Goal: Information Seeking & Learning: Compare options

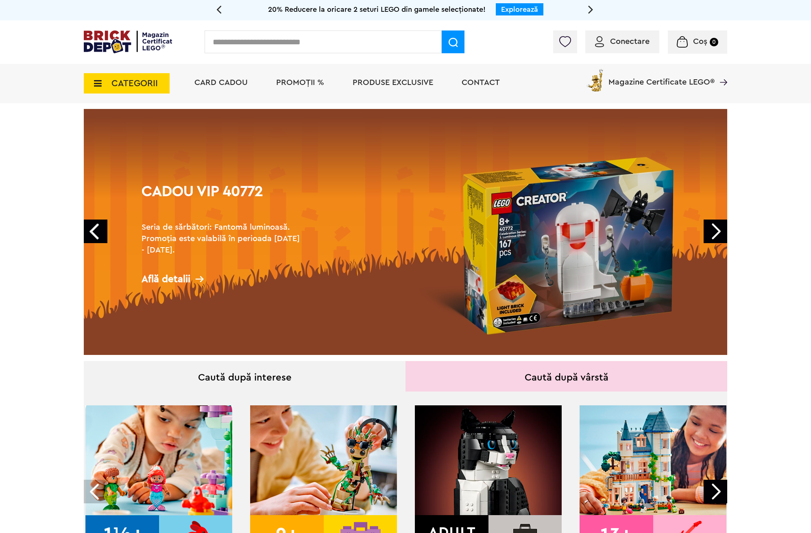
click at [722, 230] on link "Next" at bounding box center [716, 232] width 24 height 24
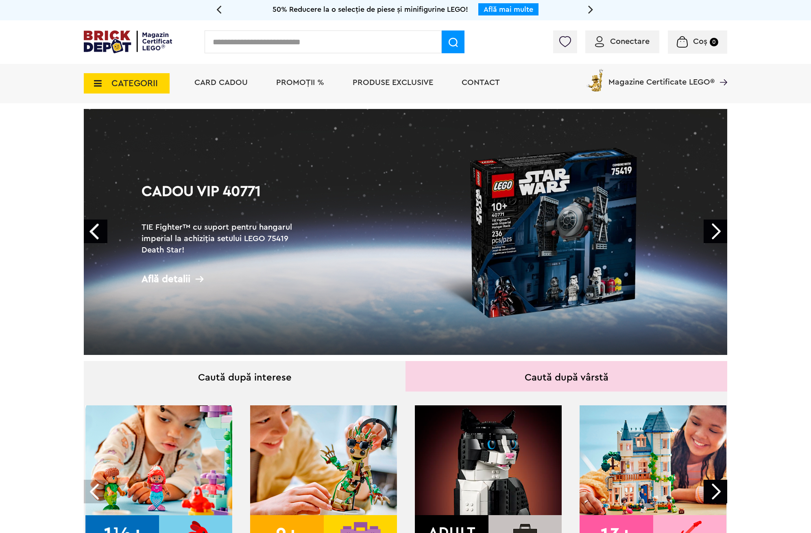
click at [717, 233] on link "Next" at bounding box center [716, 232] width 24 height 24
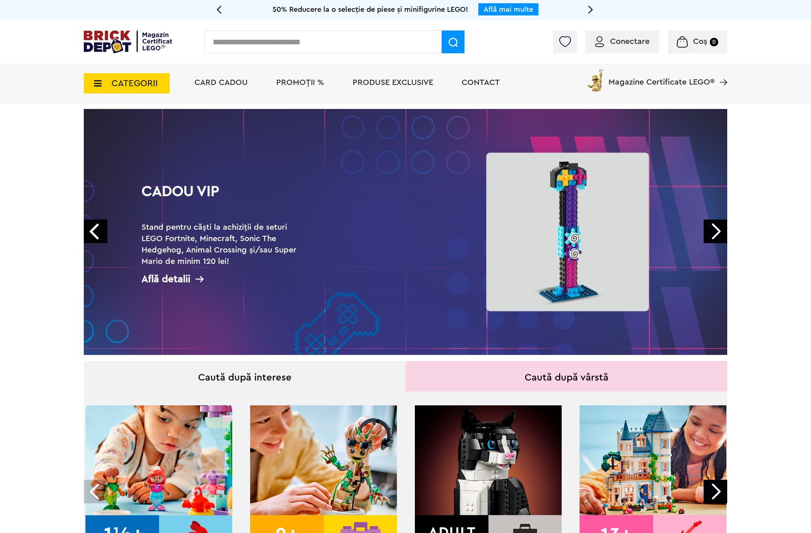
click at [717, 233] on link "Next" at bounding box center [716, 232] width 24 height 24
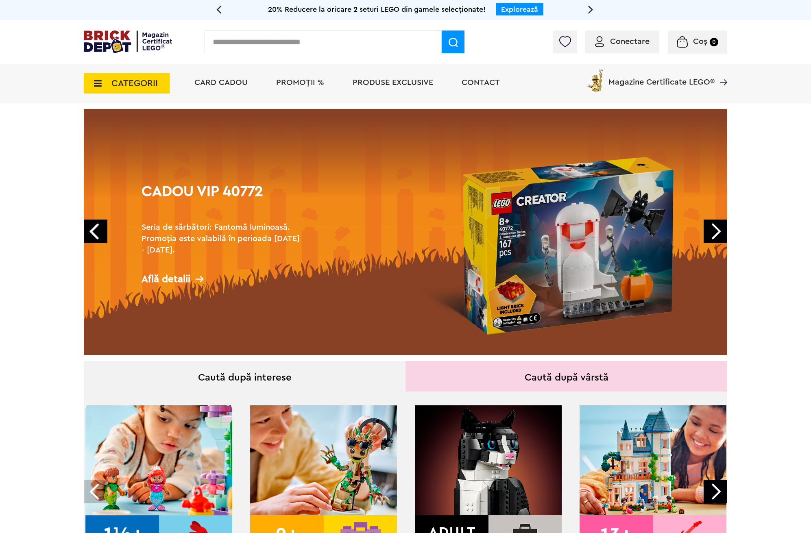
click at [142, 75] on span "CATEGORII" at bounding box center [127, 83] width 86 height 20
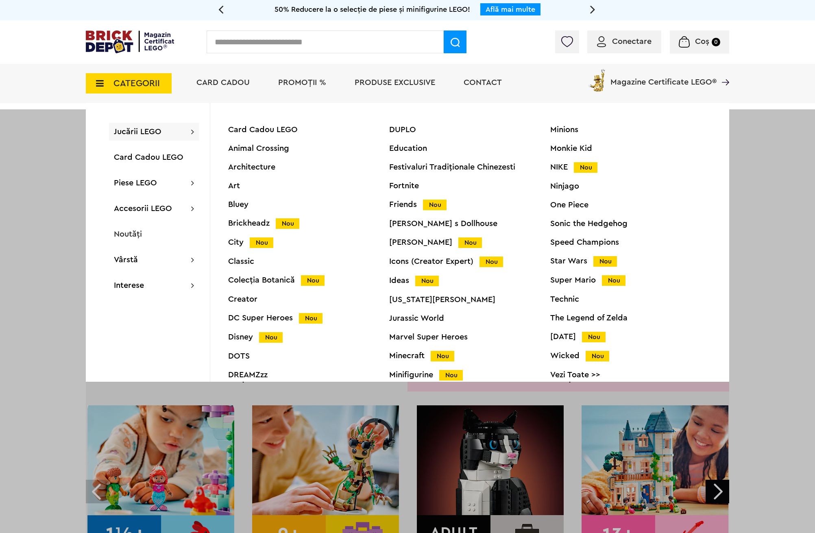
click at [244, 262] on div "Classic" at bounding box center [308, 262] width 161 height 8
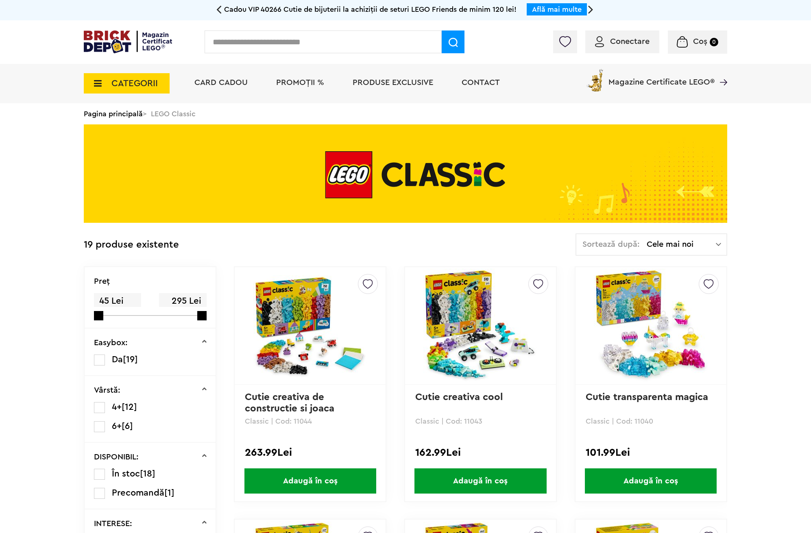
click at [141, 83] on span "CATEGORII" at bounding box center [134, 83] width 46 height 9
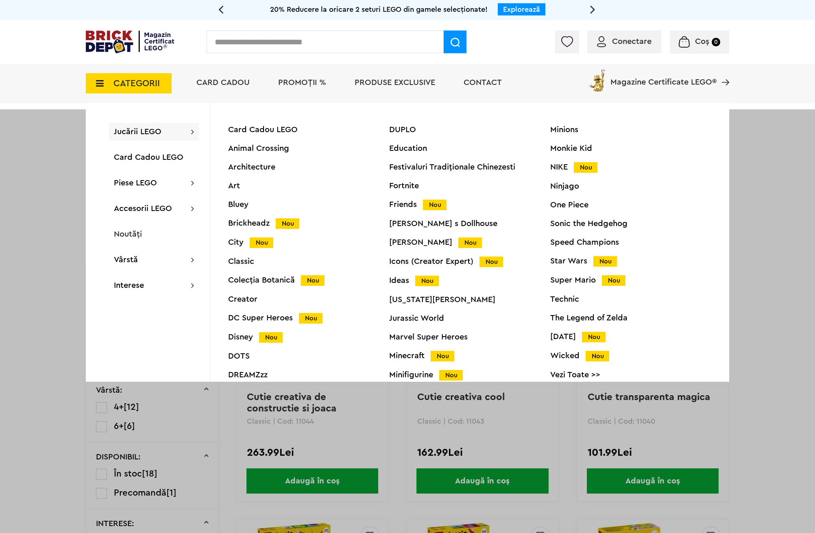
click at [242, 307] on div "Card Cadou LEGO Animal Crossing Architecture Art Bluey Brickheadz Nou City Nou …" at bounding box center [308, 258] width 161 height 264
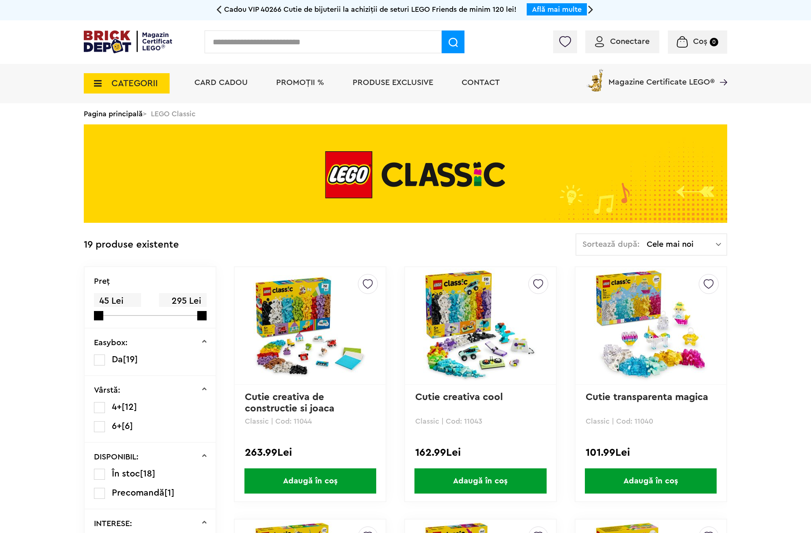
click at [147, 88] on span "CATEGORII" at bounding box center [134, 83] width 46 height 9
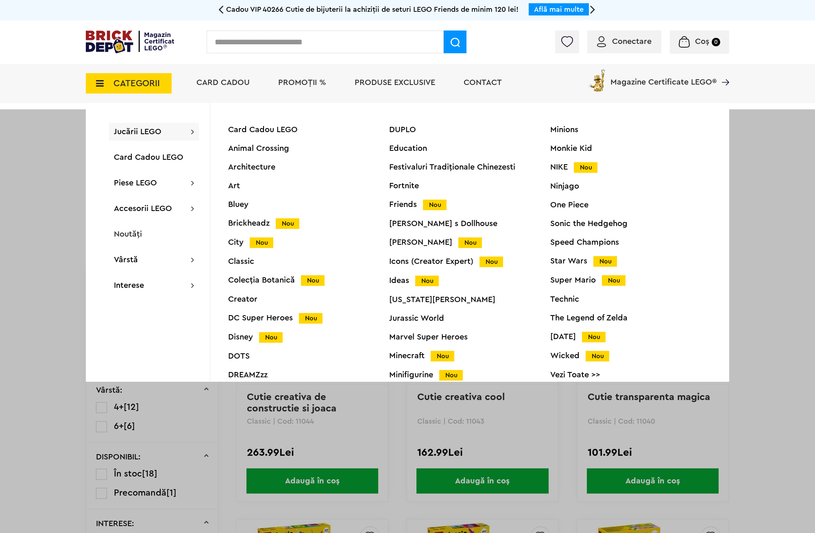
click at [242, 299] on div "Creator" at bounding box center [308, 299] width 161 height 8
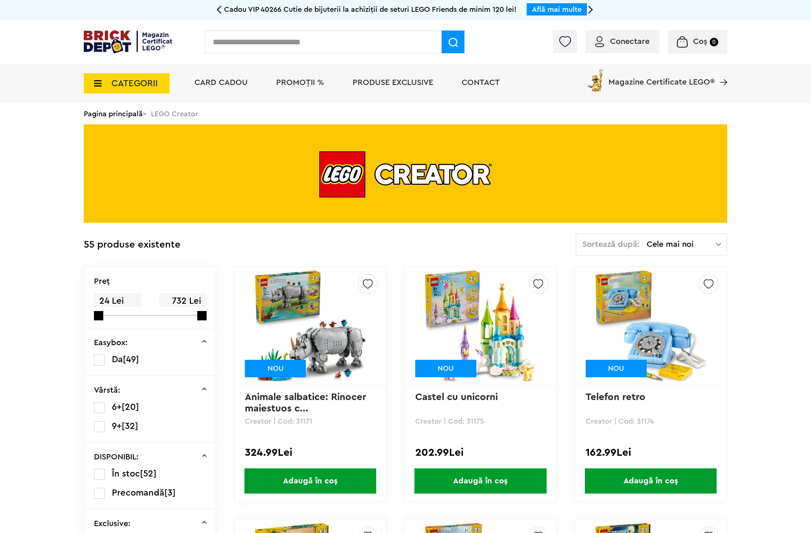
click at [157, 91] on span "CATEGORII" at bounding box center [127, 83] width 86 height 20
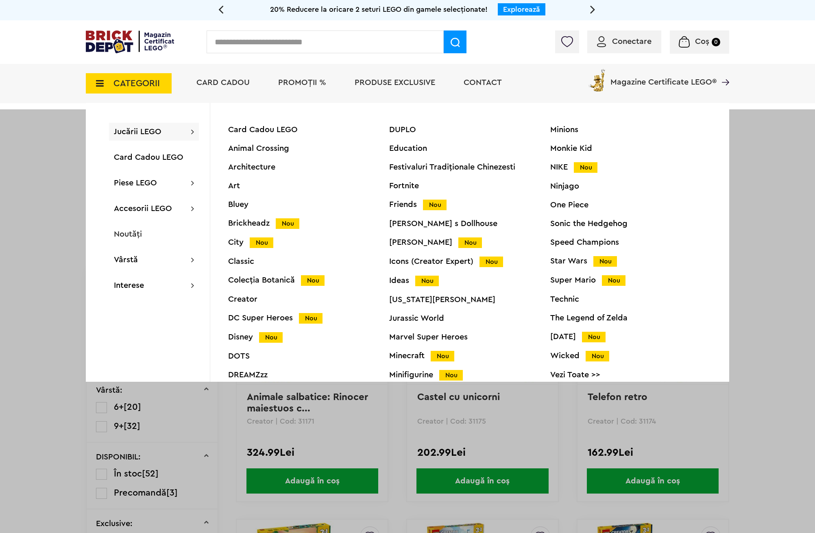
click at [427, 263] on div "Icons (Creator Expert) Nou" at bounding box center [469, 262] width 161 height 9
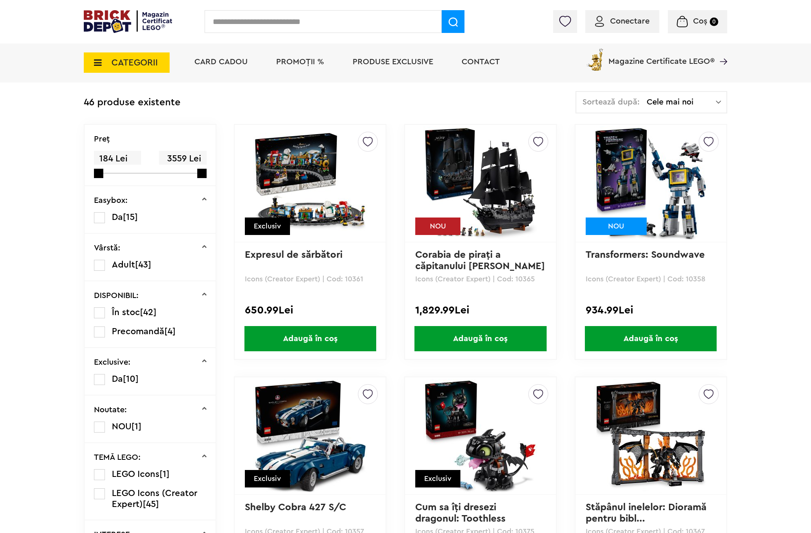
drag, startPoint x: 385, startPoint y: 293, endPoint x: 382, endPoint y: 305, distance: 12.1
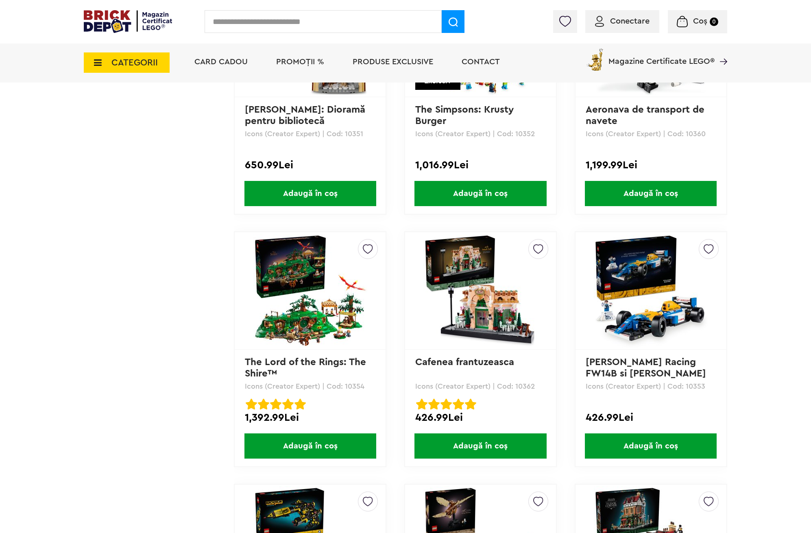
scroll to position [832, 0]
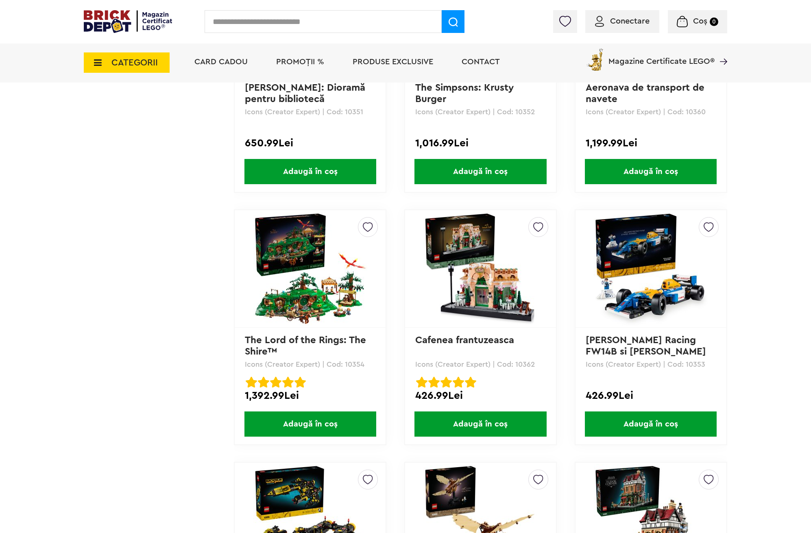
drag, startPoint x: 391, startPoint y: 292, endPoint x: 400, endPoint y: 314, distance: 24.4
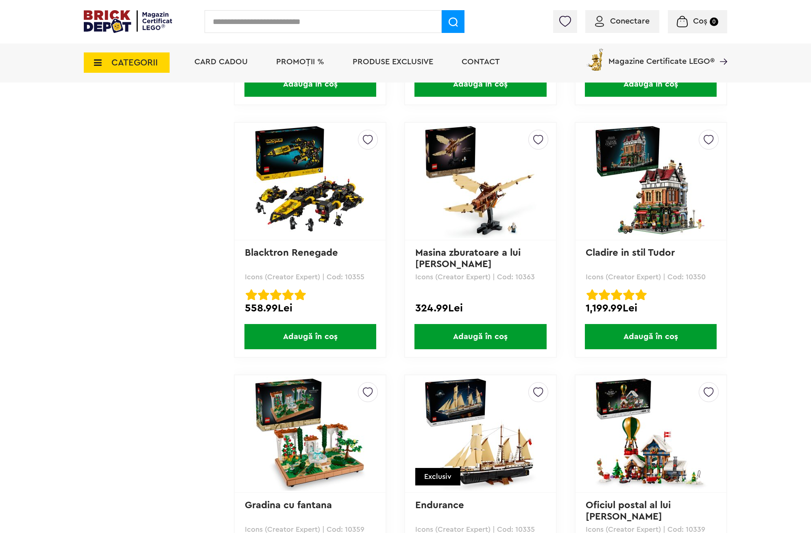
drag, startPoint x: 805, startPoint y: 318, endPoint x: 782, endPoint y: 379, distance: 65.3
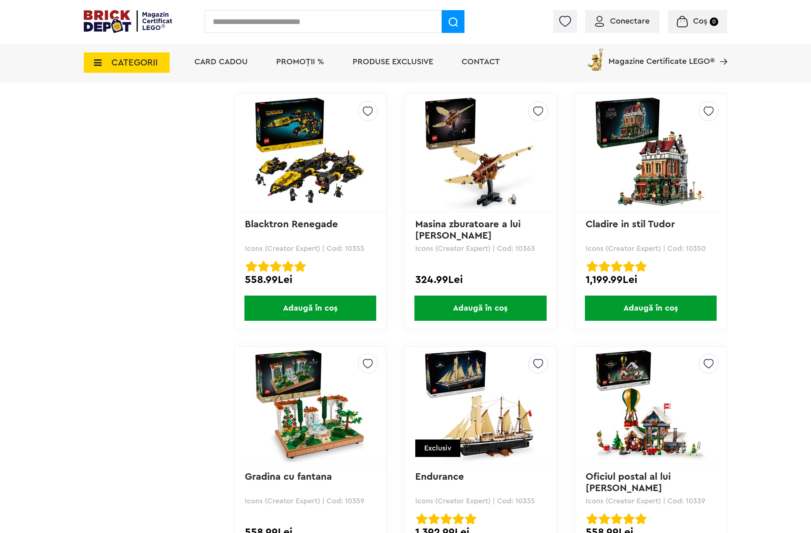
drag, startPoint x: 290, startPoint y: 162, endPoint x: 284, endPoint y: 159, distance: 6.6
click at [289, 162] on img at bounding box center [310, 153] width 114 height 114
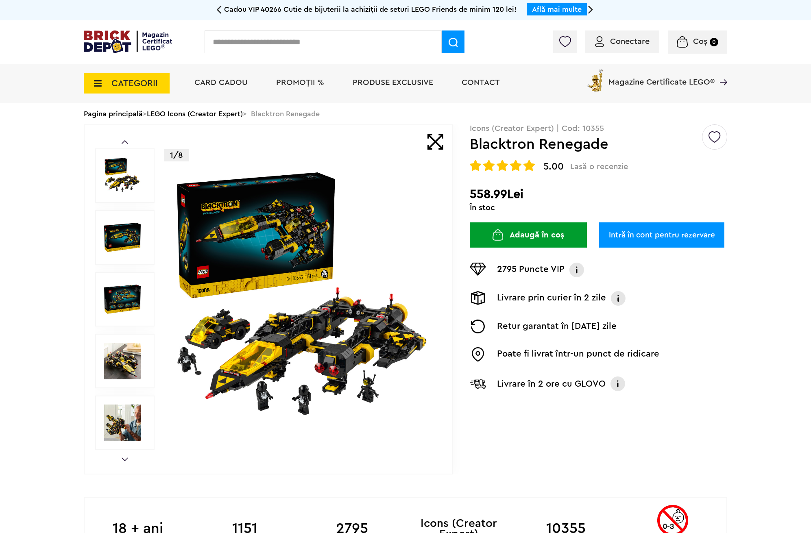
click at [107, 185] on img at bounding box center [122, 175] width 37 height 37
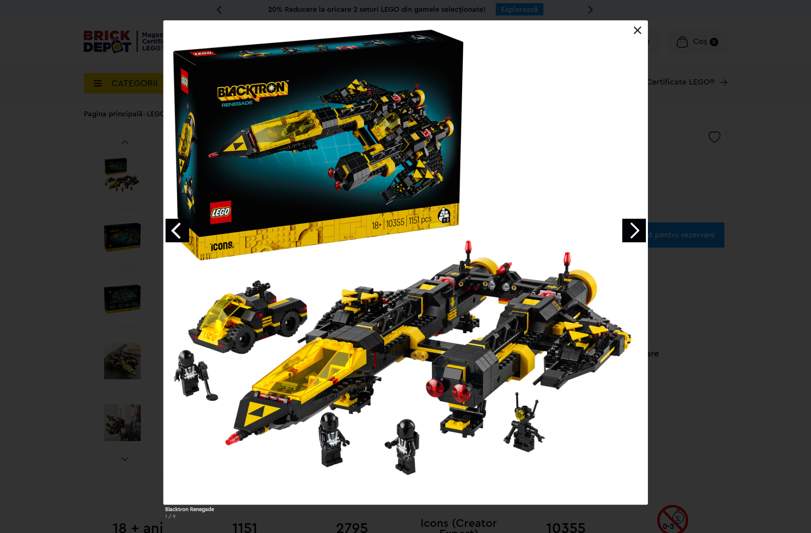
click at [627, 237] on link "Next image" at bounding box center [634, 231] width 24 height 24
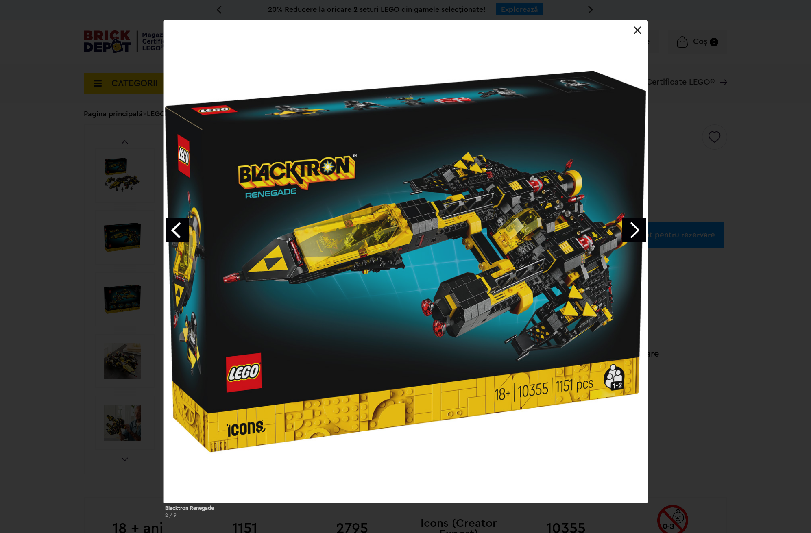
click at [627, 237] on link "Next image" at bounding box center [634, 230] width 24 height 24
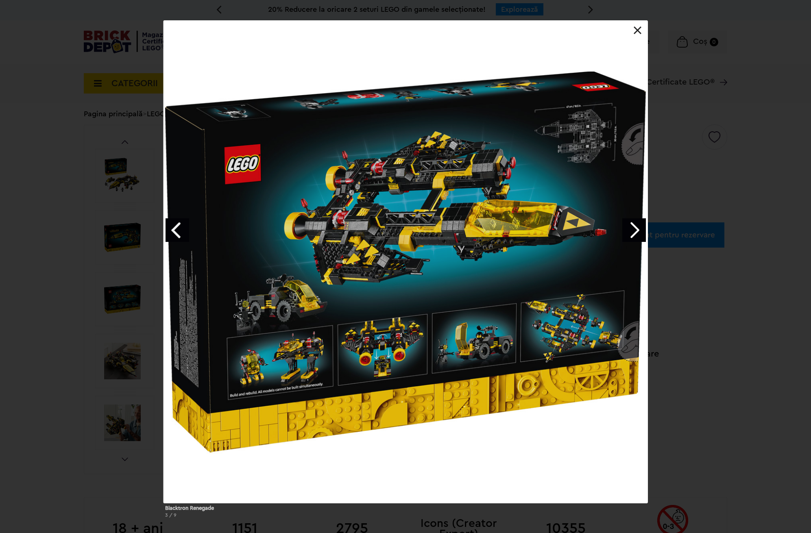
click at [627, 237] on link "Next image" at bounding box center [634, 230] width 24 height 24
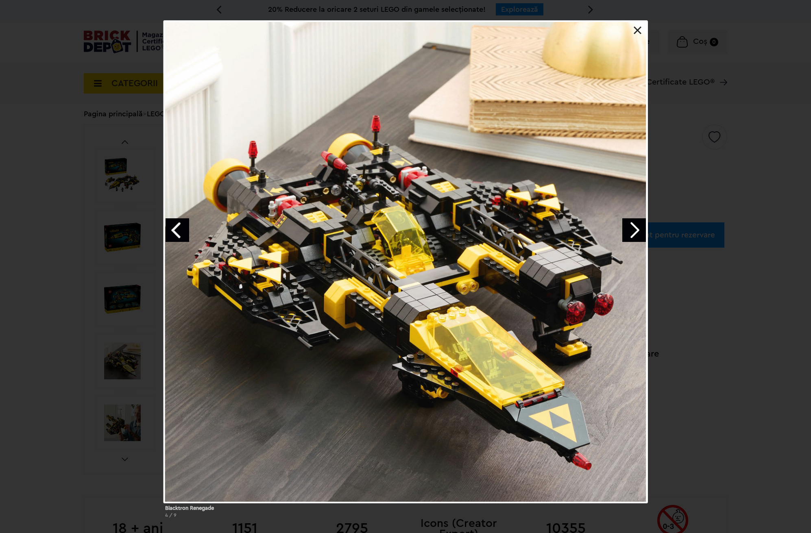
click at [627, 237] on link "Next image" at bounding box center [634, 230] width 24 height 24
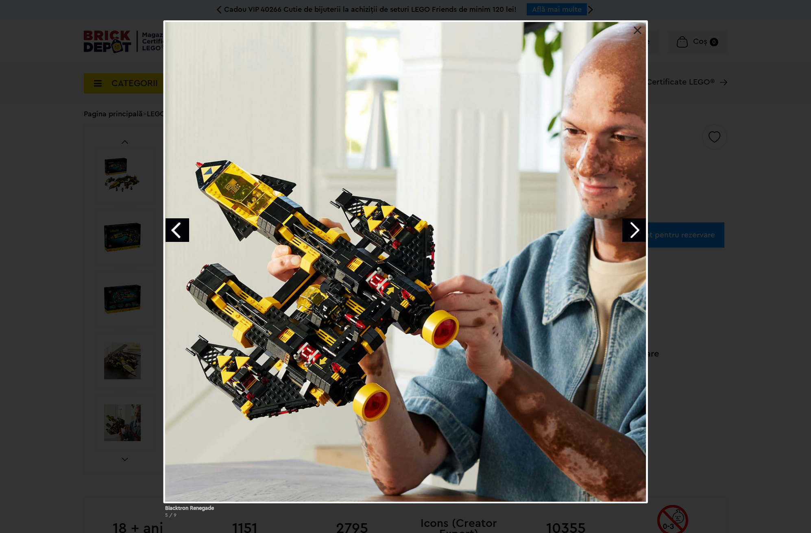
click at [627, 237] on link "Next image" at bounding box center [634, 230] width 24 height 24
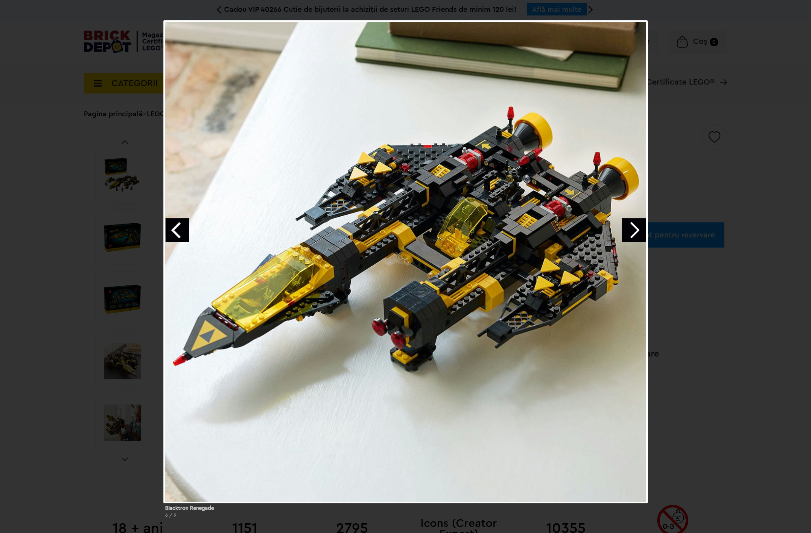
click at [626, 237] on link "Next image" at bounding box center [634, 230] width 24 height 24
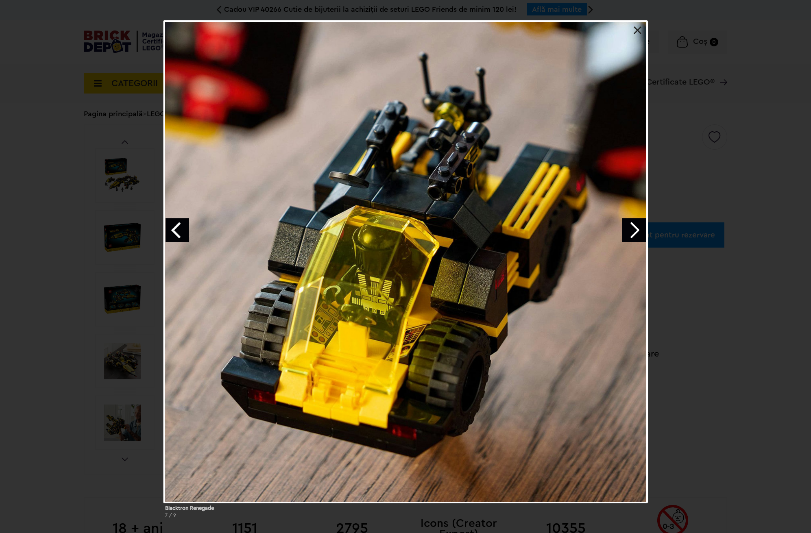
click at [626, 238] on link "Next image" at bounding box center [634, 230] width 24 height 24
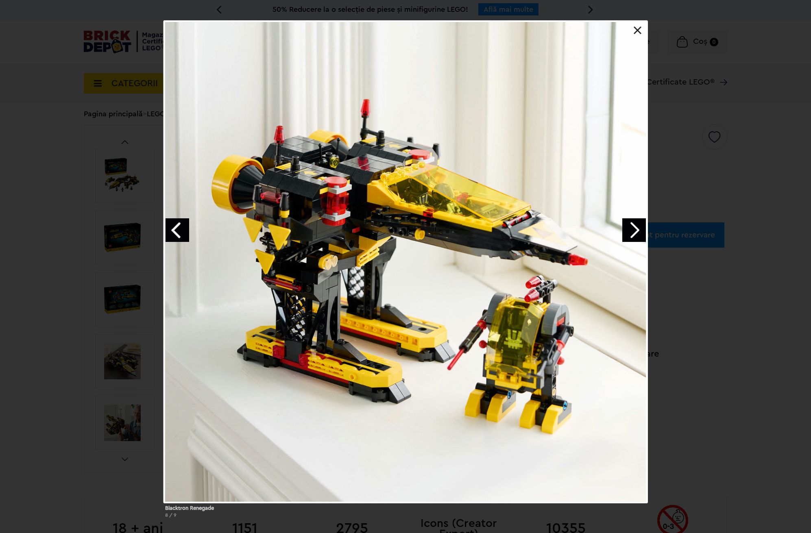
click at [641, 235] on link "Next image" at bounding box center [634, 230] width 24 height 24
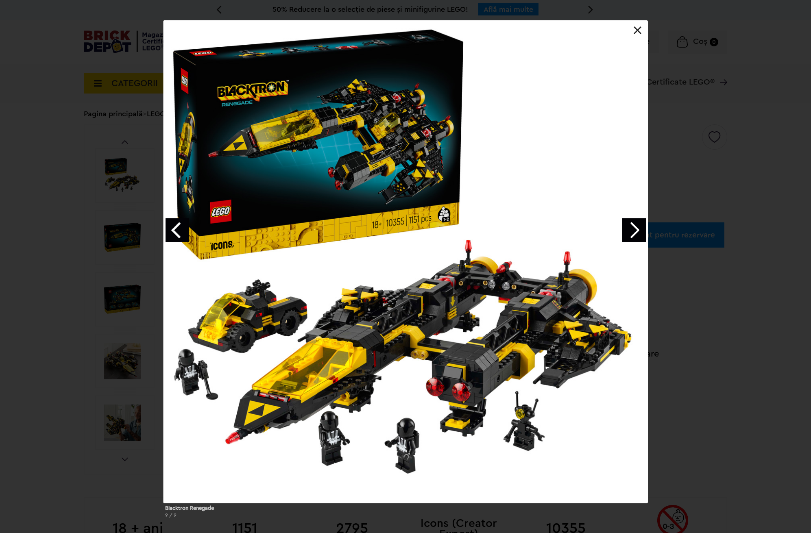
click at [638, 227] on link "Next image" at bounding box center [634, 230] width 24 height 24
click at [636, 26] on div at bounding box center [406, 261] width 485 height 483
click at [636, 32] on link at bounding box center [638, 30] width 8 height 8
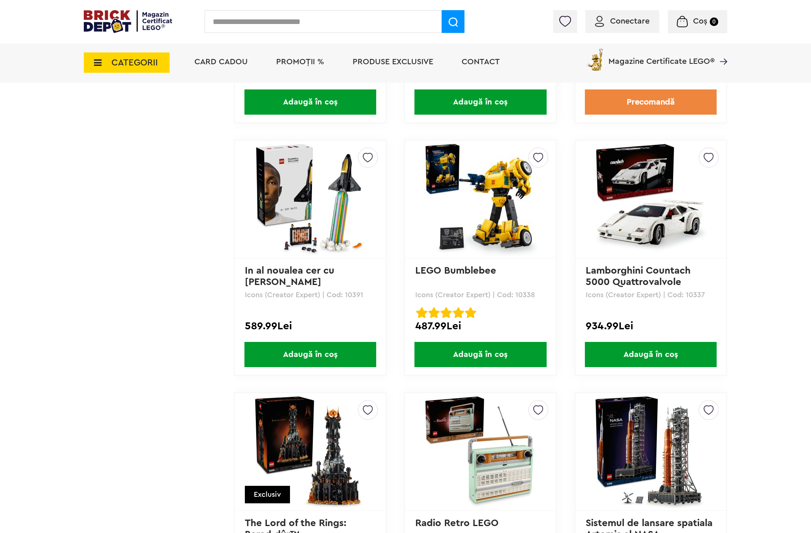
drag, startPoint x: 177, startPoint y: 210, endPoint x: 218, endPoint y: 316, distance: 114.0
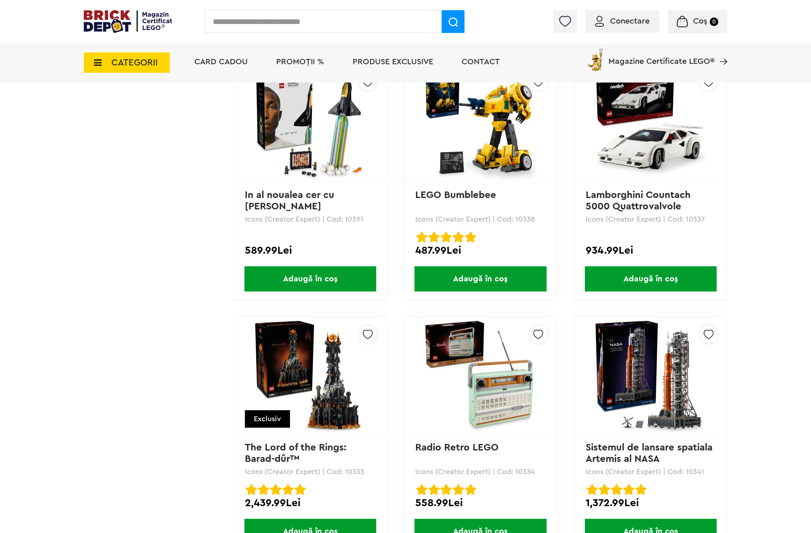
drag, startPoint x: 214, startPoint y: 261, endPoint x: 214, endPoint y: 269, distance: 8.1
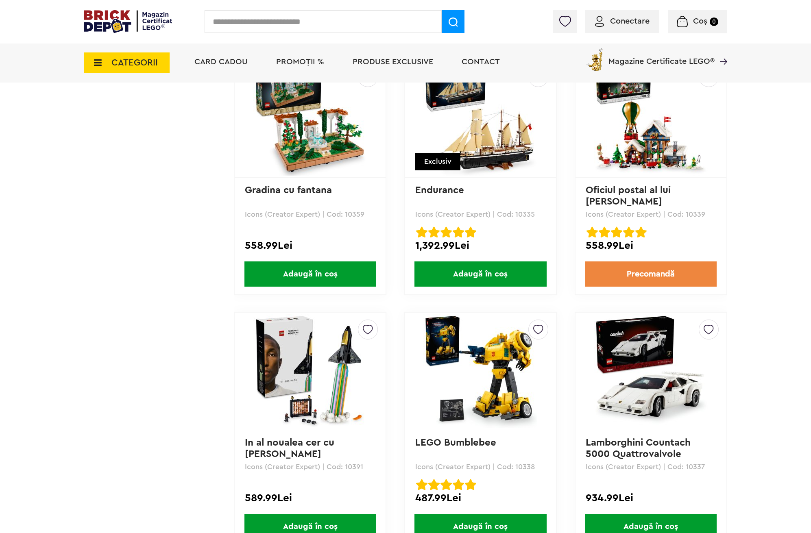
scroll to position [1597, 0]
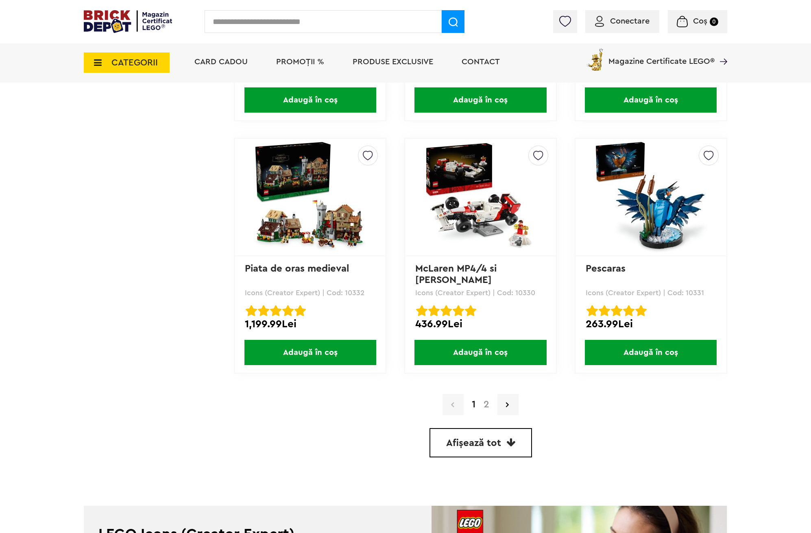
drag, startPoint x: 402, startPoint y: 281, endPoint x: 399, endPoint y: 298, distance: 17.7
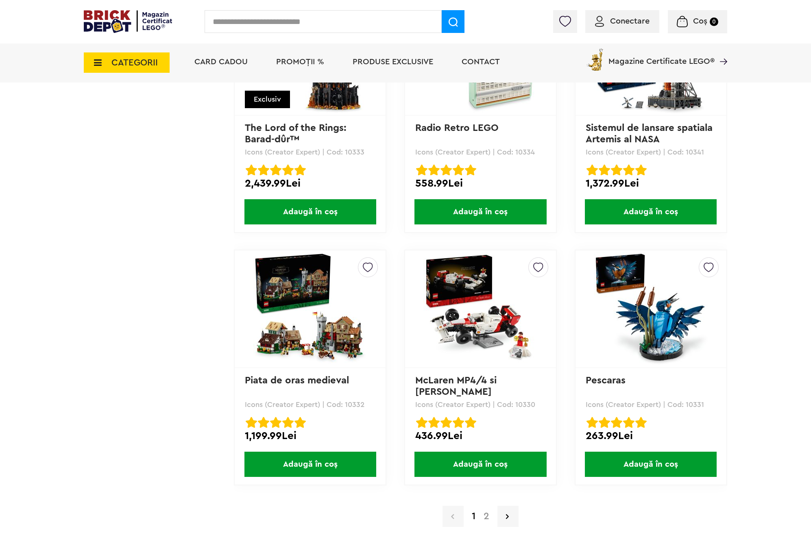
scroll to position [2150, 0]
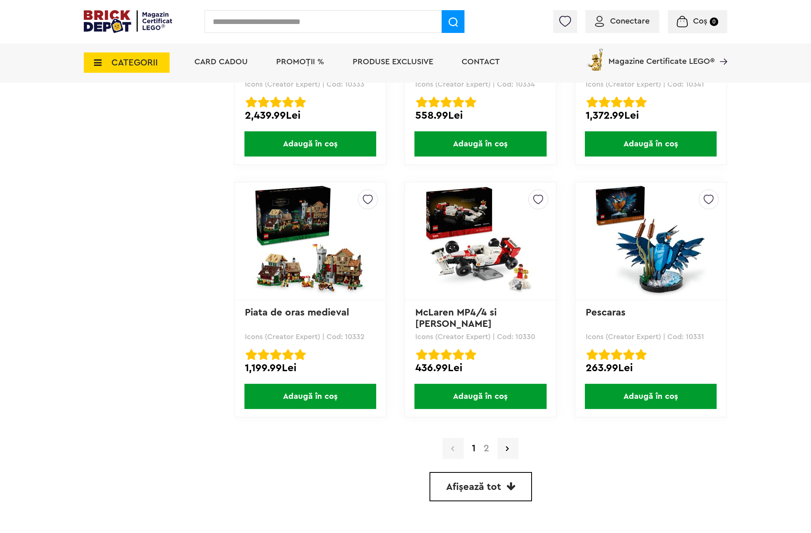
drag, startPoint x: 734, startPoint y: 332, endPoint x: 755, endPoint y: 395, distance: 65.6
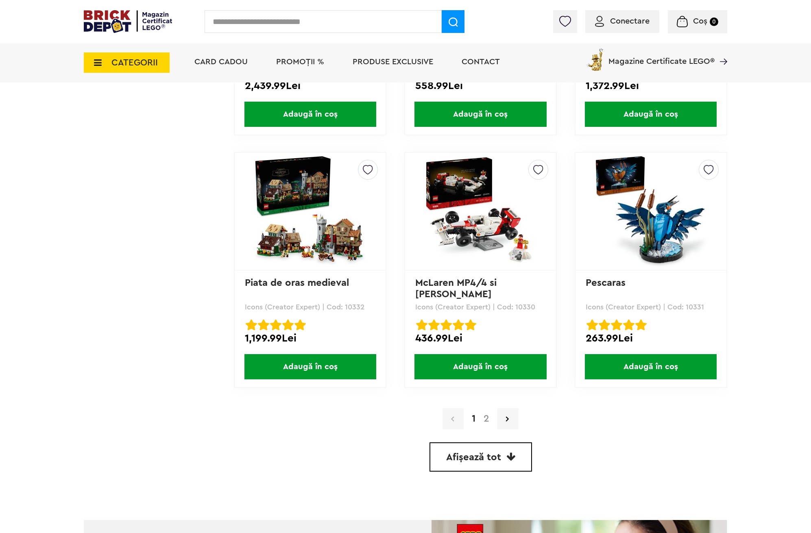
click at [485, 418] on link "2" at bounding box center [487, 419] width 14 height 10
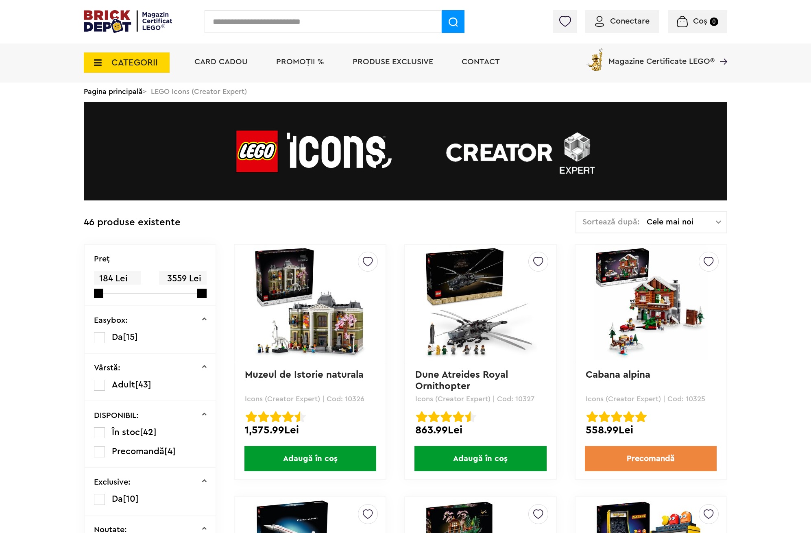
scroll to position [108, 0]
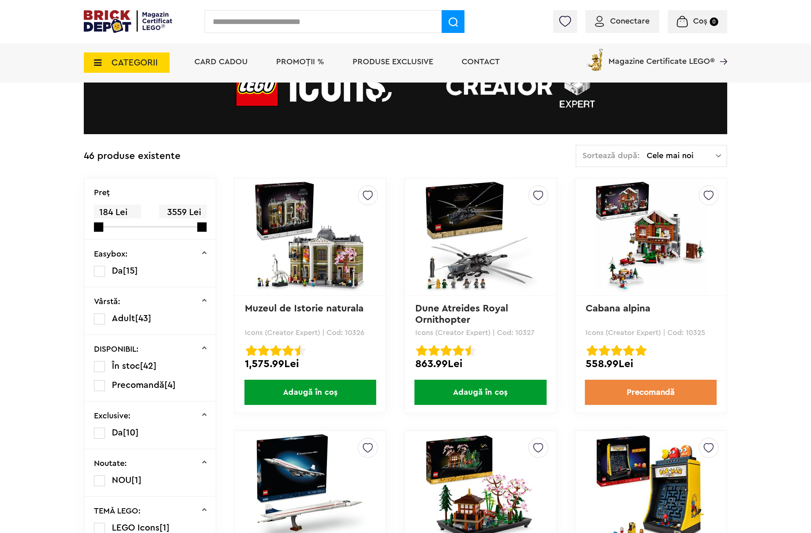
drag, startPoint x: 776, startPoint y: 233, endPoint x: 773, endPoint y: 270, distance: 36.8
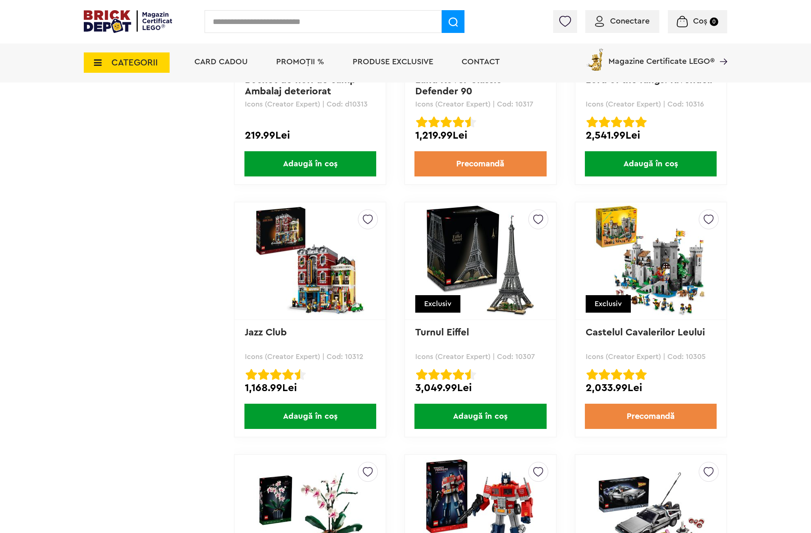
drag, startPoint x: 393, startPoint y: 262, endPoint x: 408, endPoint y: 214, distance: 50.4
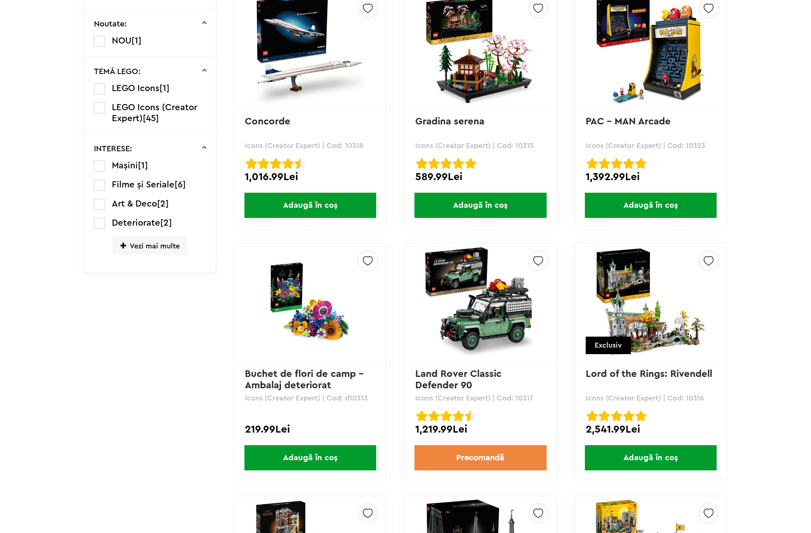
scroll to position [0, 0]
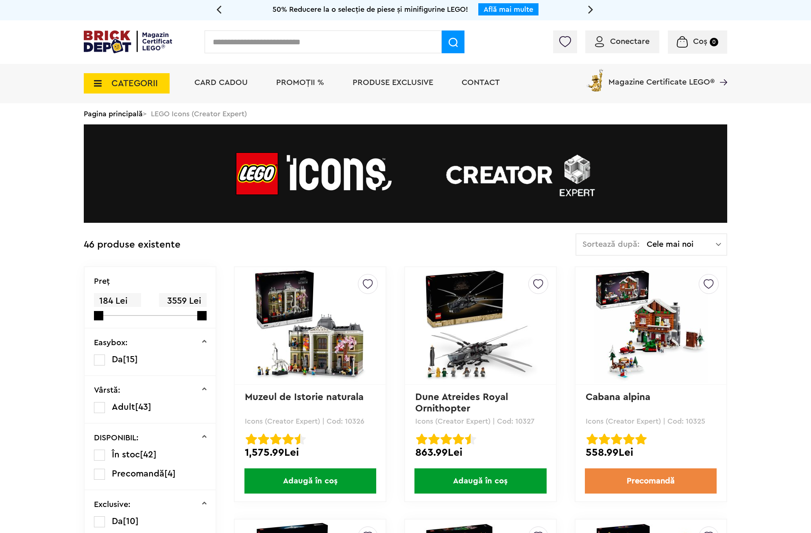
drag, startPoint x: 379, startPoint y: 290, endPoint x: 388, endPoint y: 89, distance: 201.2
click at [159, 89] on span "CATEGORII" at bounding box center [127, 83] width 86 height 20
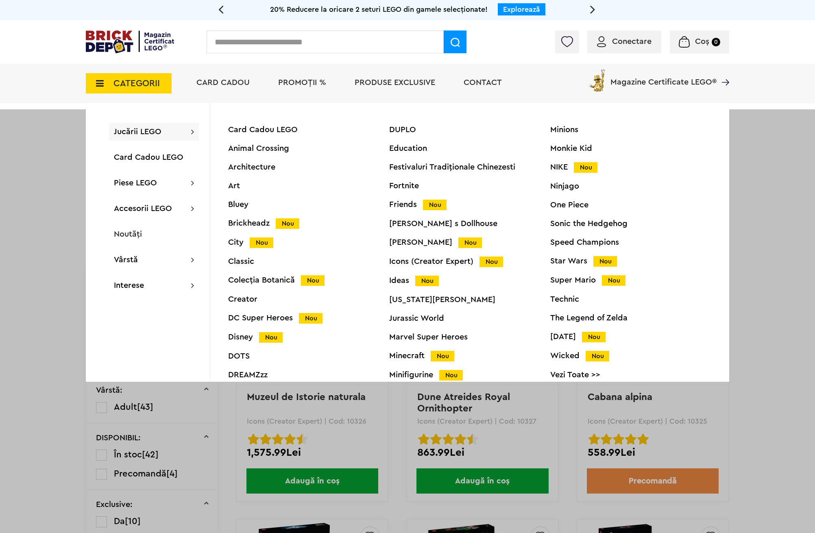
click at [565, 258] on div "Star Wars Nou" at bounding box center [630, 261] width 161 height 9
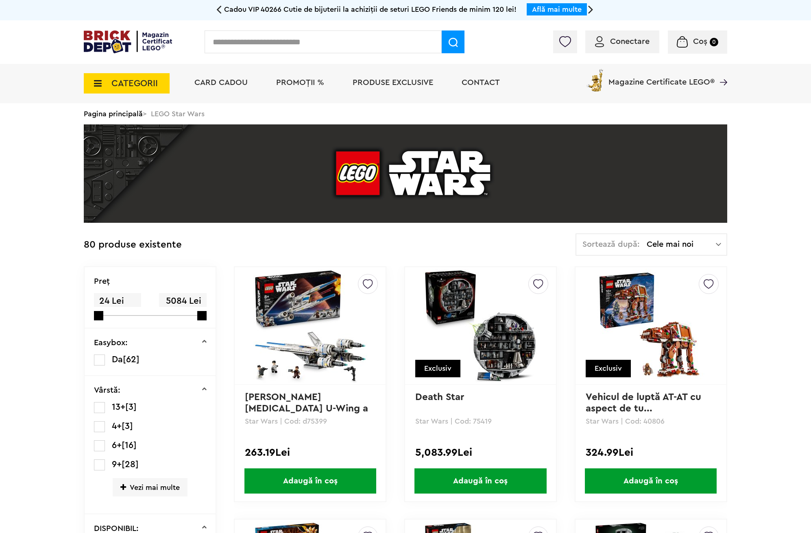
click at [304, 305] on img at bounding box center [310, 326] width 114 height 114
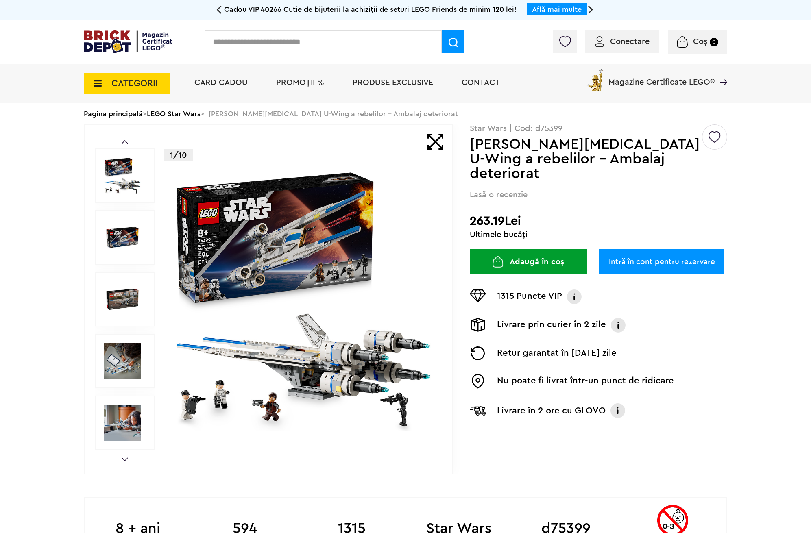
click at [225, 251] on img at bounding box center [303, 299] width 262 height 262
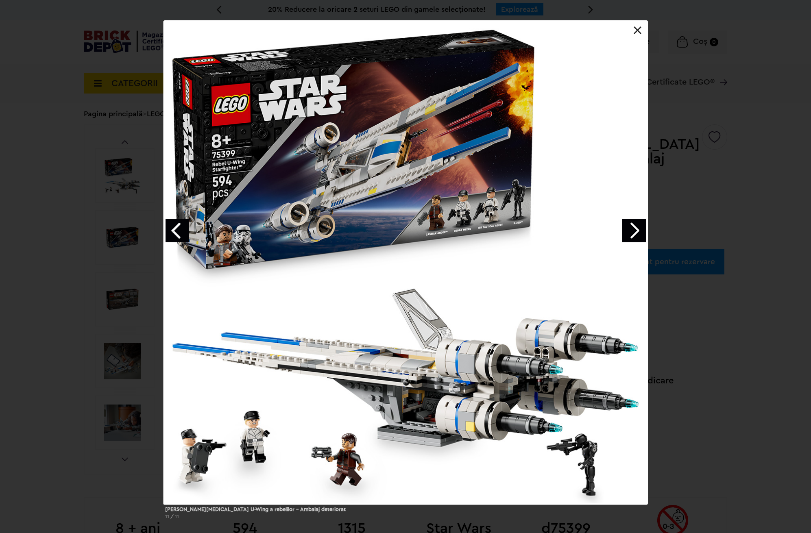
click at [640, 231] on link "Next image" at bounding box center [634, 231] width 24 height 24
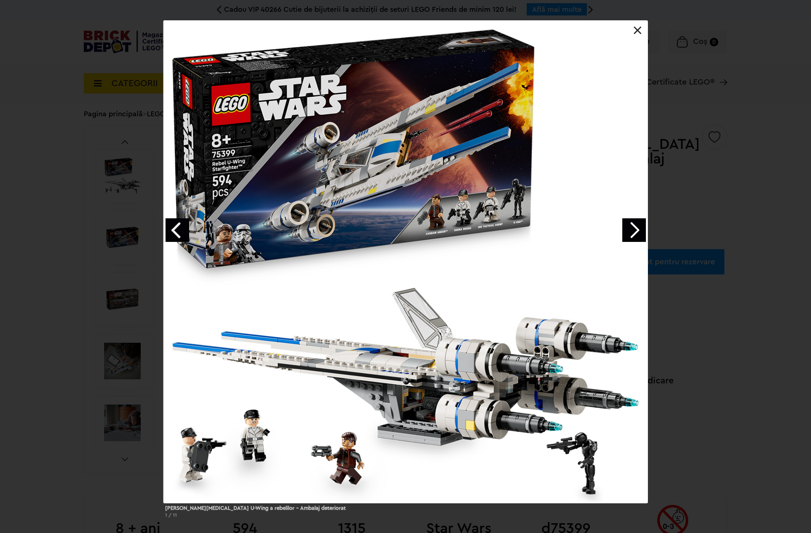
click at [633, 236] on link "Next image" at bounding box center [634, 230] width 24 height 24
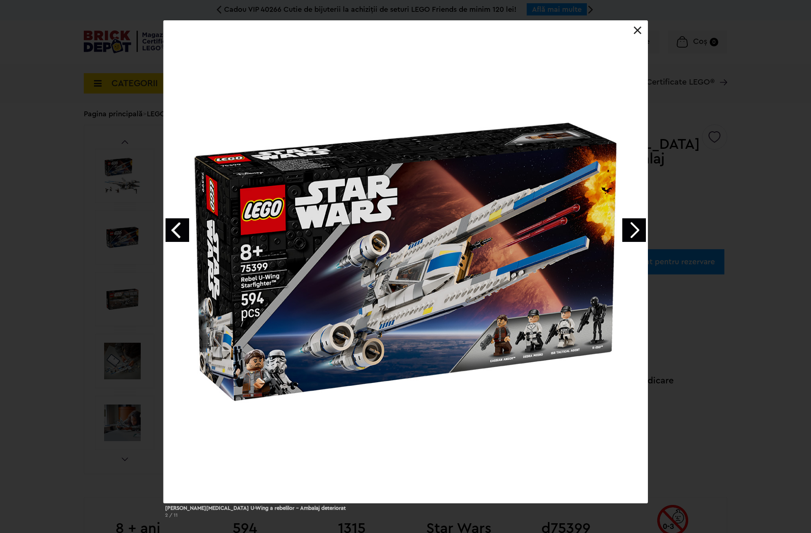
click at [633, 230] on link "Next image" at bounding box center [634, 230] width 24 height 24
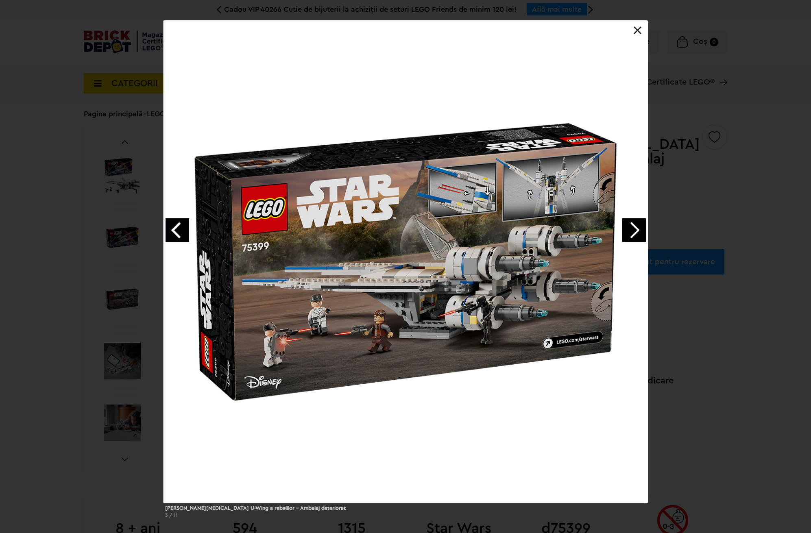
click at [633, 230] on link "Next image" at bounding box center [634, 230] width 24 height 24
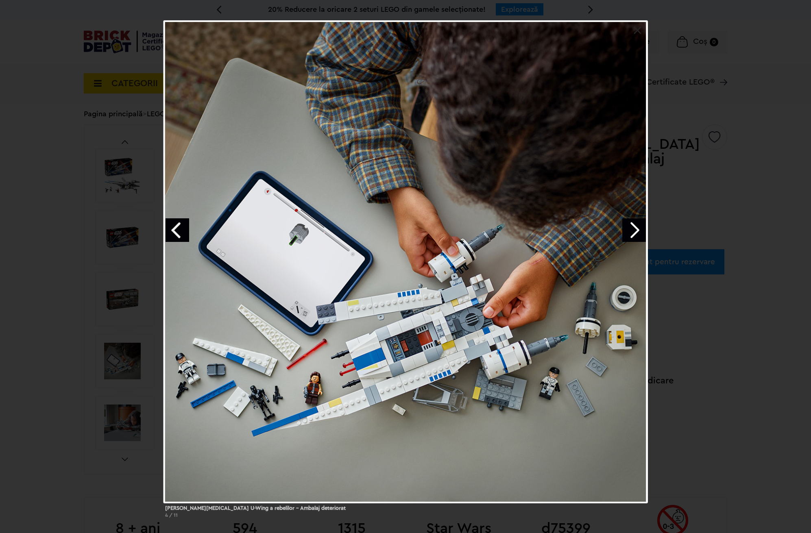
click at [629, 29] on div at bounding box center [406, 261] width 485 height 483
click at [631, 30] on div at bounding box center [406, 261] width 485 height 483
click at [634, 30] on link at bounding box center [638, 30] width 8 height 8
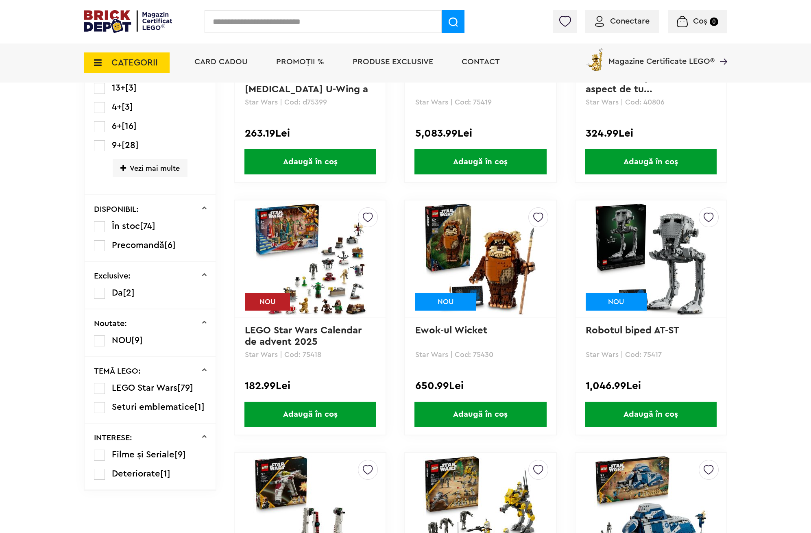
drag, startPoint x: 392, startPoint y: 278, endPoint x: 396, endPoint y: 268, distance: 10.4
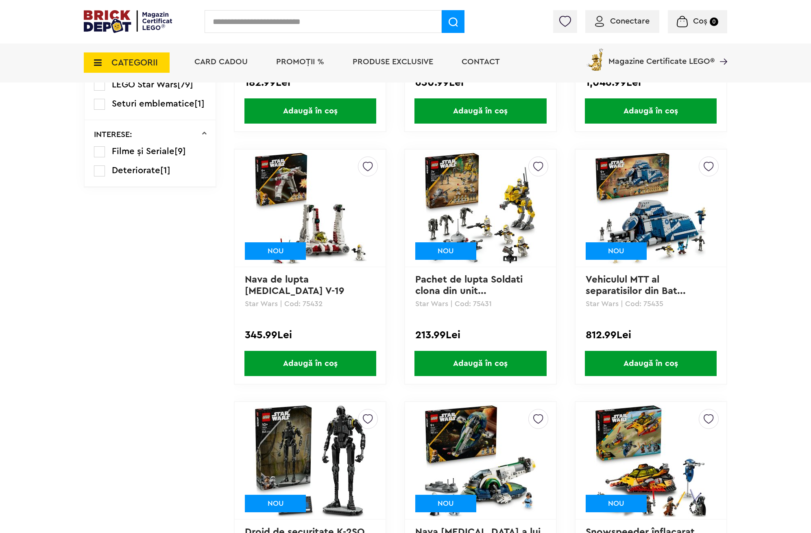
scroll to position [638, 0]
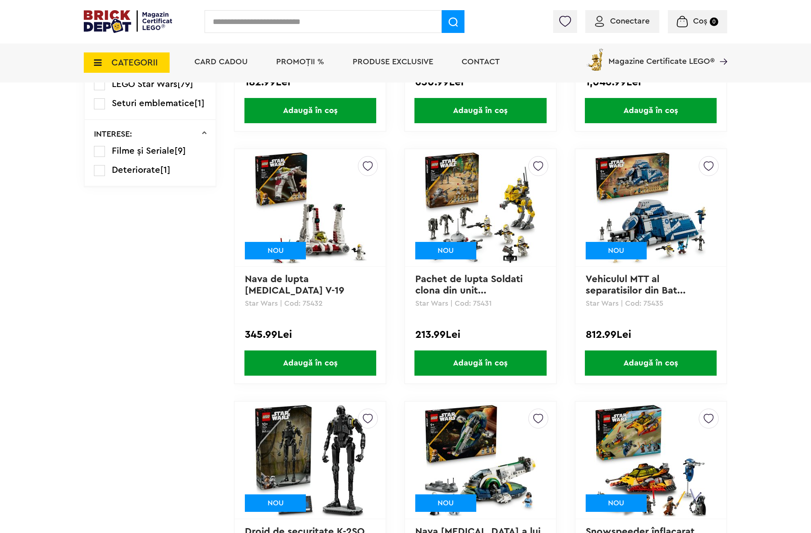
drag, startPoint x: 565, startPoint y: 274, endPoint x: 572, endPoint y: 277, distance: 7.7
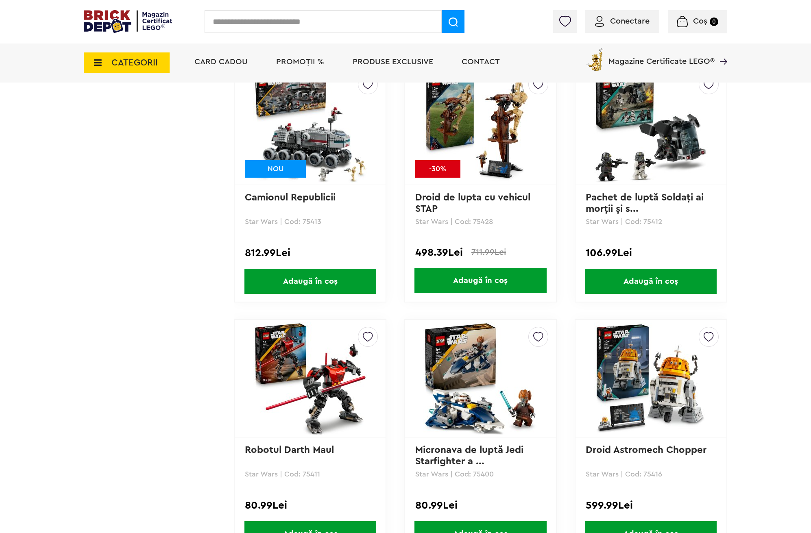
scroll to position [1162, 0]
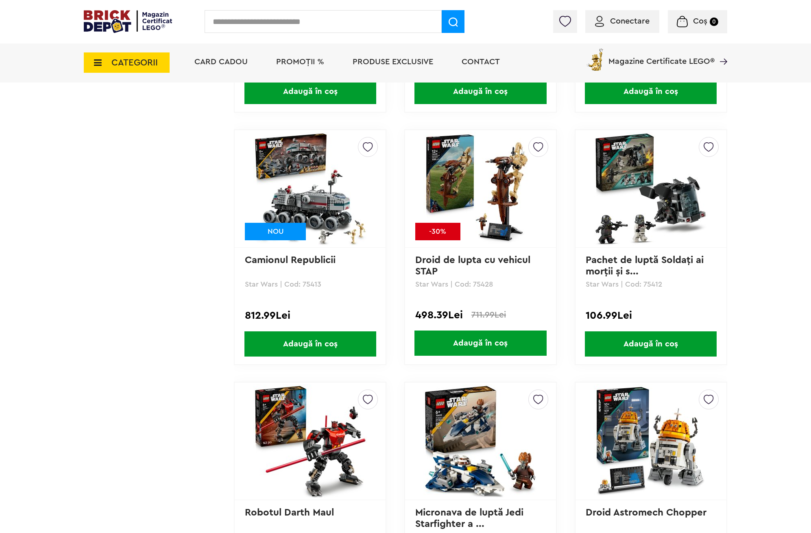
drag, startPoint x: 554, startPoint y: 281, endPoint x: 580, endPoint y: 235, distance: 52.7
click at [495, 208] on img at bounding box center [480, 189] width 114 height 114
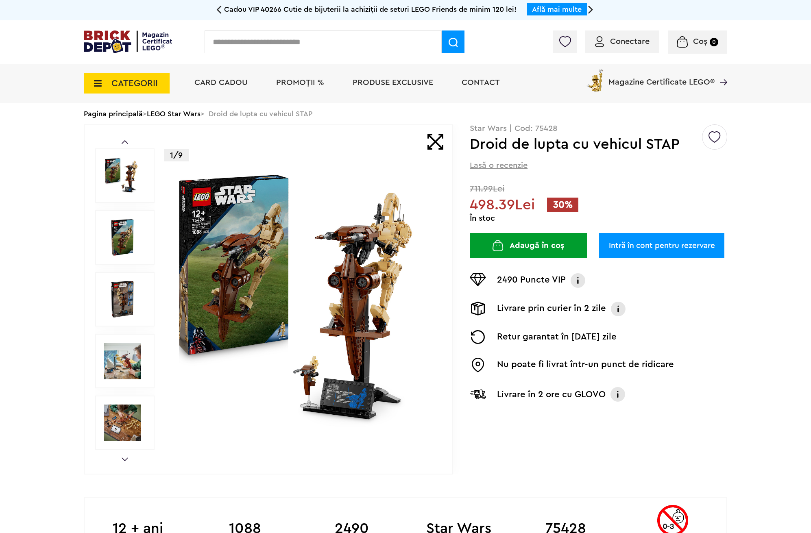
click at [124, 186] on img at bounding box center [122, 175] width 37 height 37
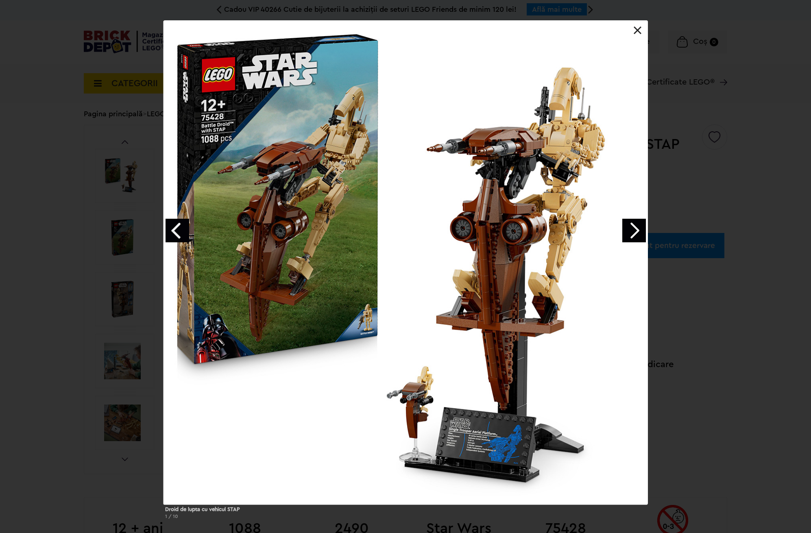
click at [640, 226] on link "Next image" at bounding box center [634, 231] width 24 height 24
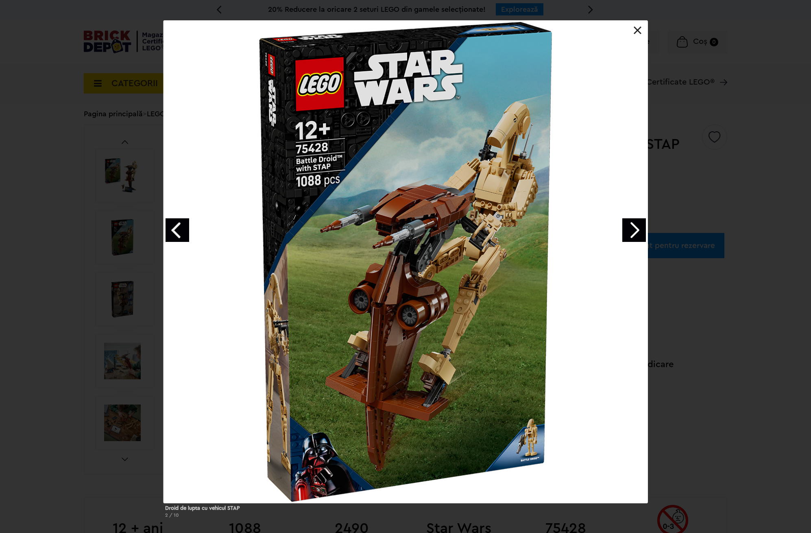
click at [640, 227] on link "Next image" at bounding box center [634, 230] width 24 height 24
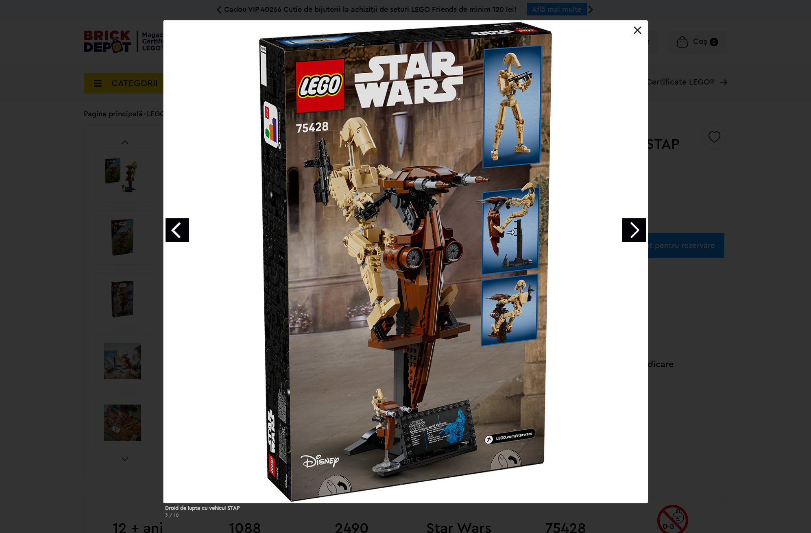
click at [178, 234] on link "Previous image" at bounding box center [178, 230] width 24 height 24
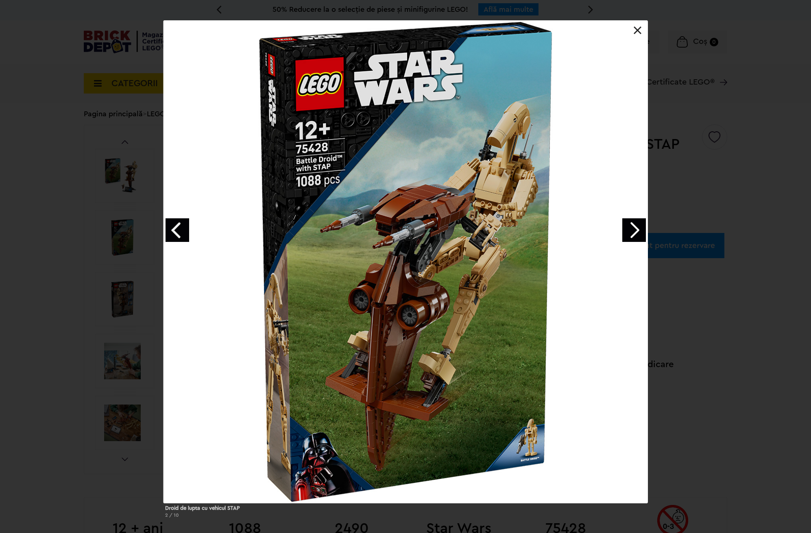
click at [624, 245] on div at bounding box center [406, 261] width 485 height 483
click at [626, 238] on link "Next image" at bounding box center [634, 230] width 24 height 24
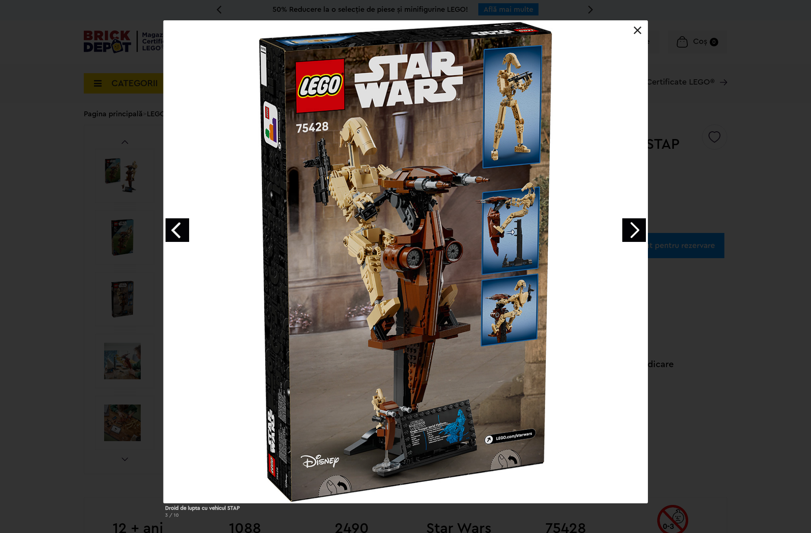
click at [626, 238] on link "Next image" at bounding box center [634, 230] width 24 height 24
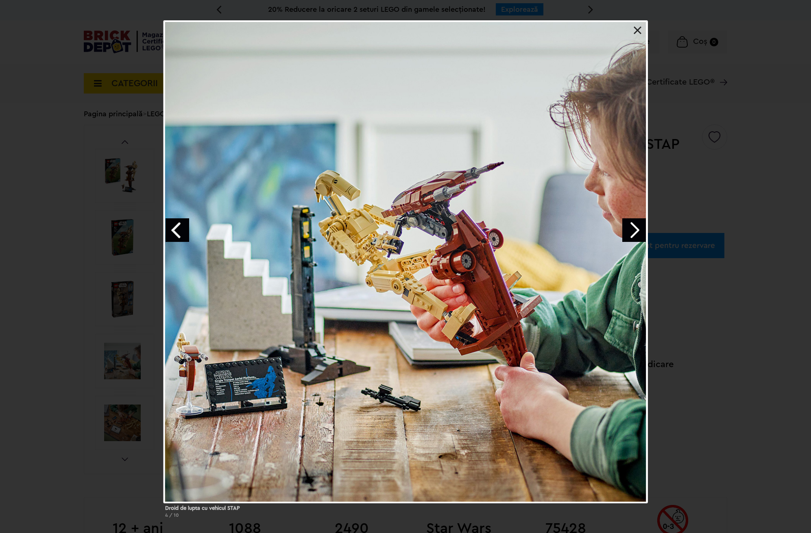
click at [626, 238] on link "Next image" at bounding box center [634, 230] width 24 height 24
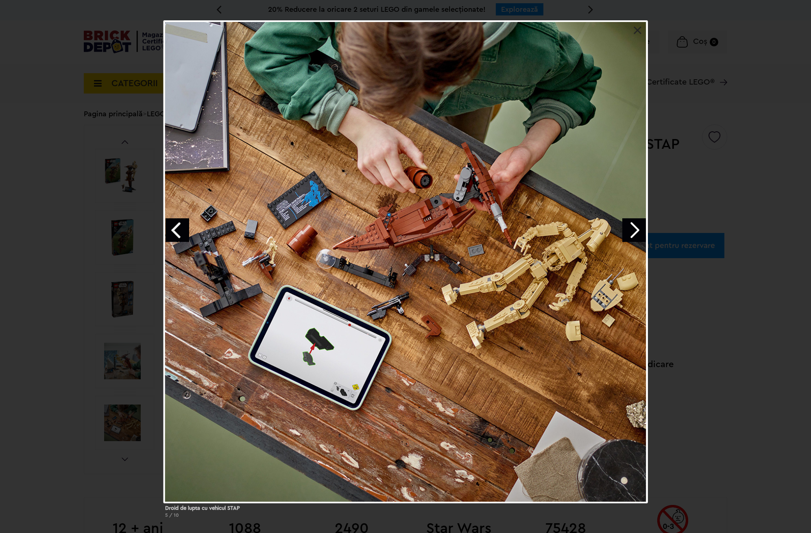
click at [626, 238] on link "Next image" at bounding box center [634, 230] width 24 height 24
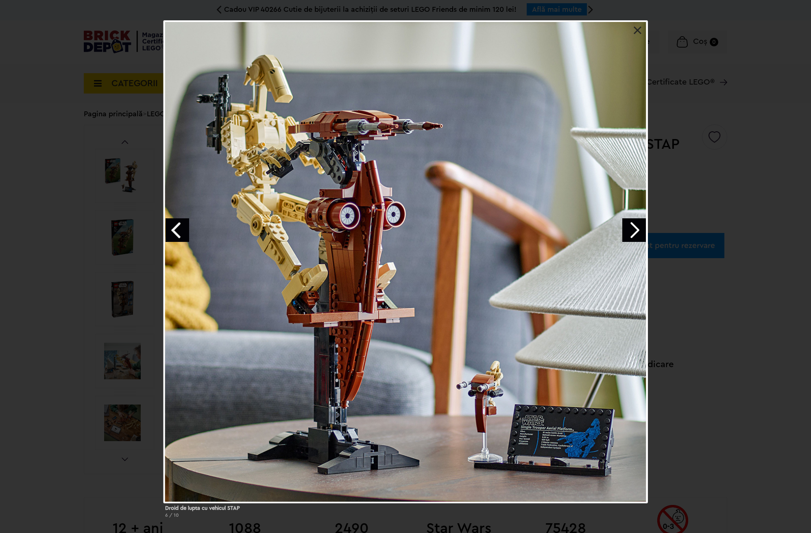
click at [633, 29] on div at bounding box center [406, 261] width 485 height 483
click at [639, 29] on link at bounding box center [638, 30] width 8 height 8
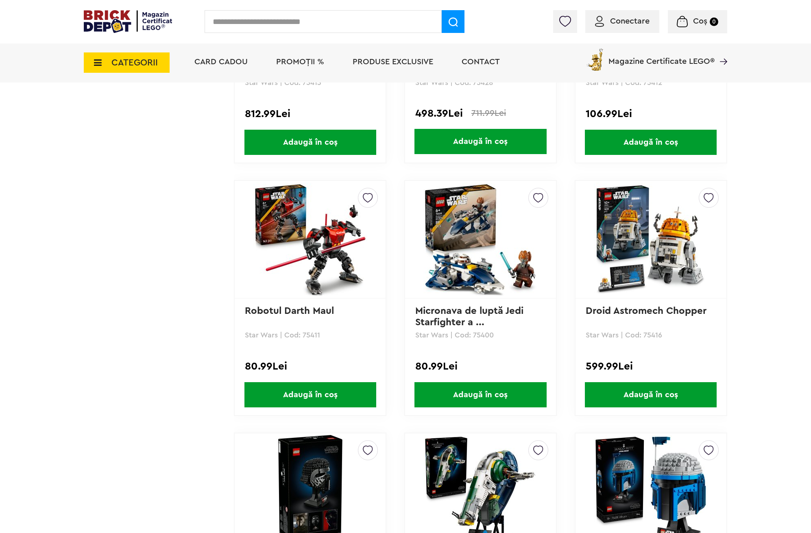
drag, startPoint x: 183, startPoint y: 329, endPoint x: 201, endPoint y: 385, distance: 59.4
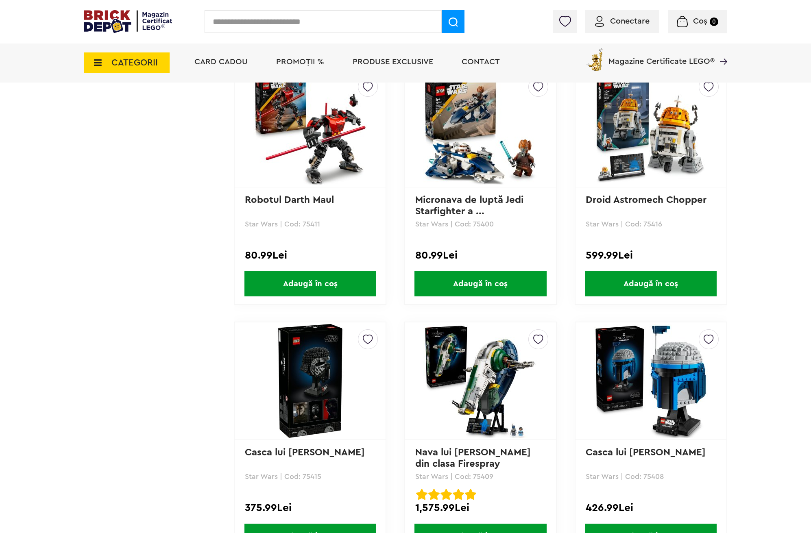
drag, startPoint x: 214, startPoint y: 389, endPoint x: 219, endPoint y: 423, distance: 34.1
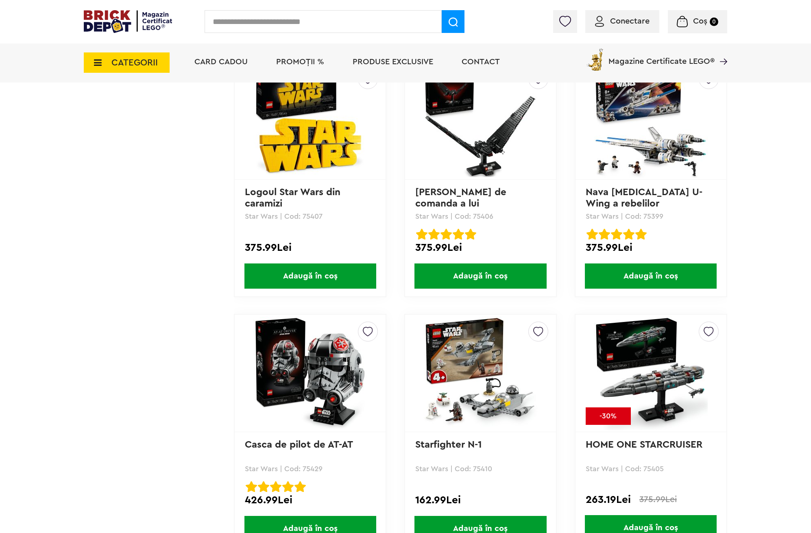
scroll to position [1904, 0]
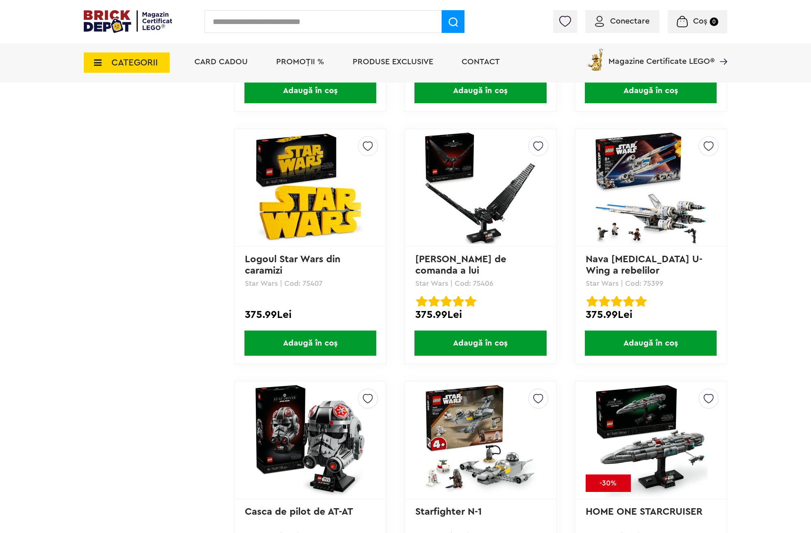
drag, startPoint x: 394, startPoint y: 310, endPoint x: 563, endPoint y: 265, distance: 174.9
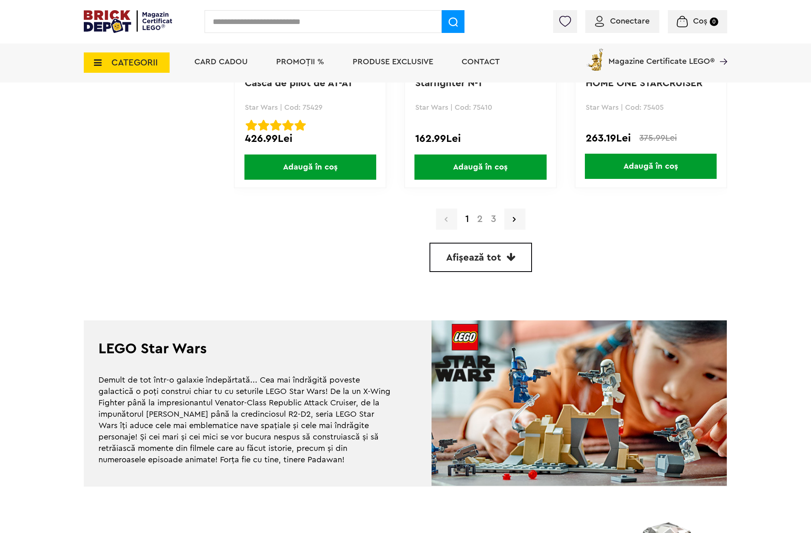
scroll to position [2297, 0]
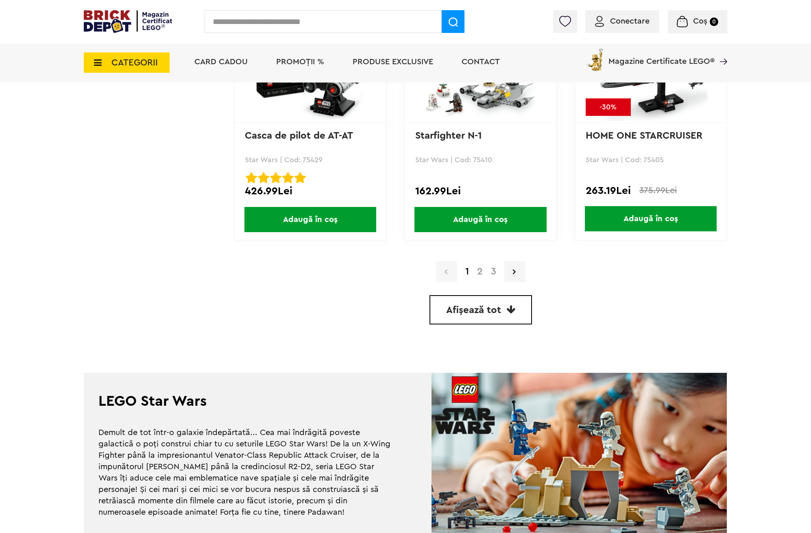
drag, startPoint x: 557, startPoint y: 283, endPoint x: 572, endPoint y: 288, distance: 16.7
click at [498, 313] on span "Afișează tot" at bounding box center [473, 311] width 55 height 10
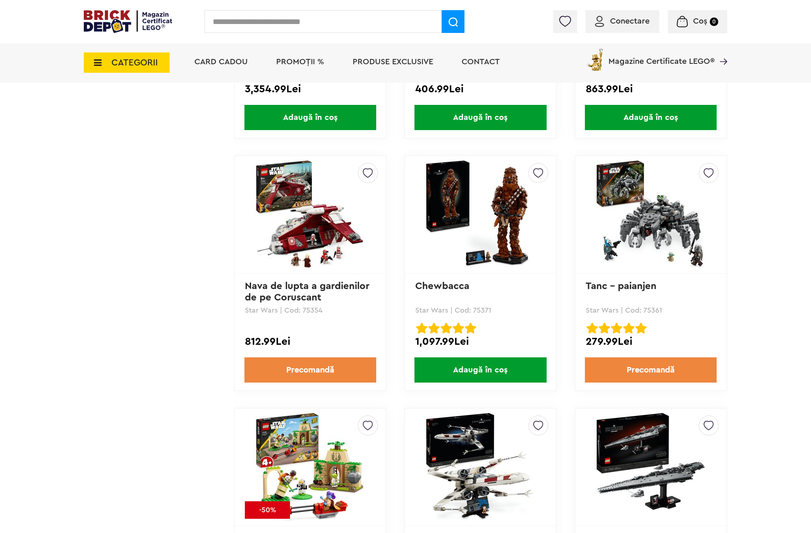
drag, startPoint x: 802, startPoint y: 291, endPoint x: 794, endPoint y: 399, distance: 108.5
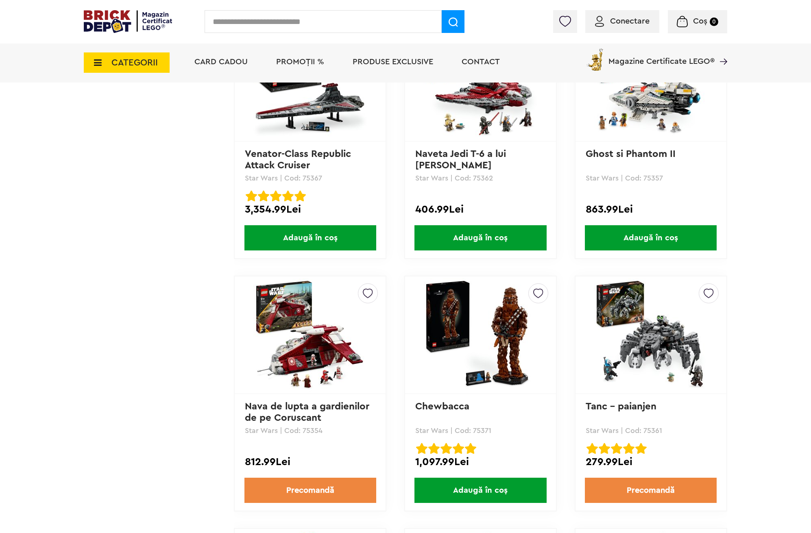
scroll to position [5306, 0]
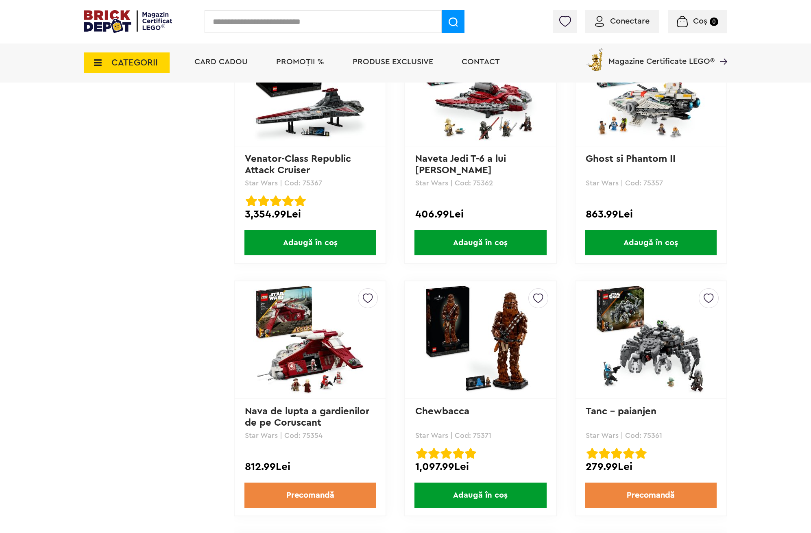
drag, startPoint x: 801, startPoint y: 371, endPoint x: 762, endPoint y: 367, distance: 39.6
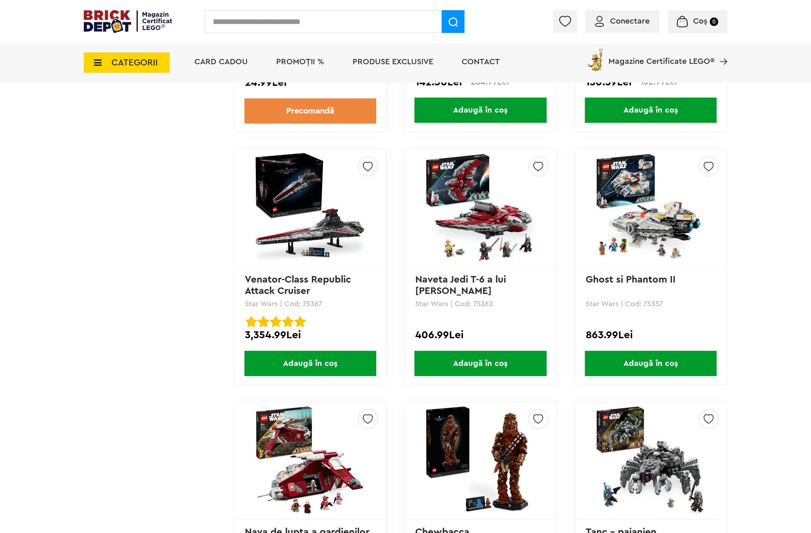
drag, startPoint x: 397, startPoint y: 334, endPoint x: 398, endPoint y: 266, distance: 67.9
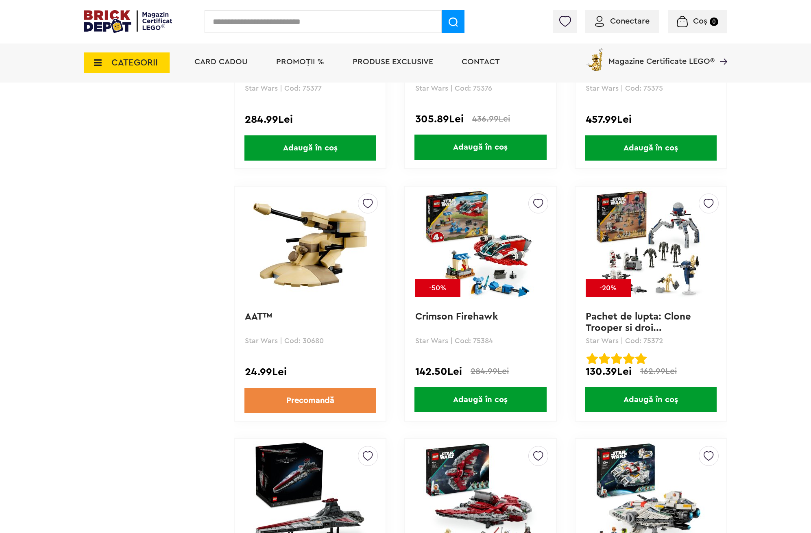
drag, startPoint x: 406, startPoint y: 377, endPoint x: 422, endPoint y: 432, distance: 57.6
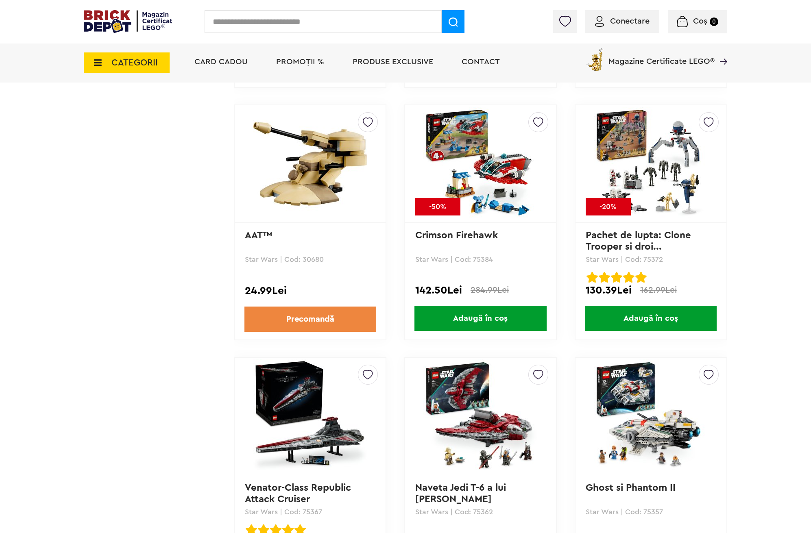
click at [327, 400] on img at bounding box center [310, 417] width 114 height 114
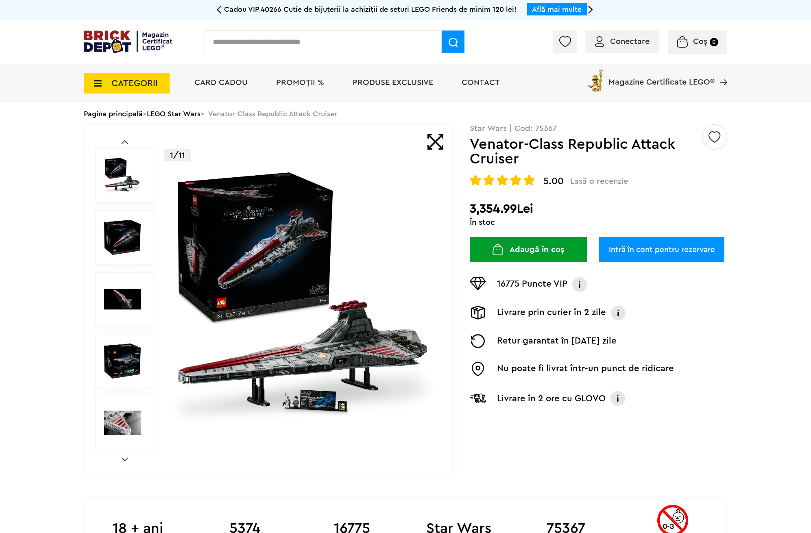
click at [264, 234] on img at bounding box center [303, 299] width 262 height 262
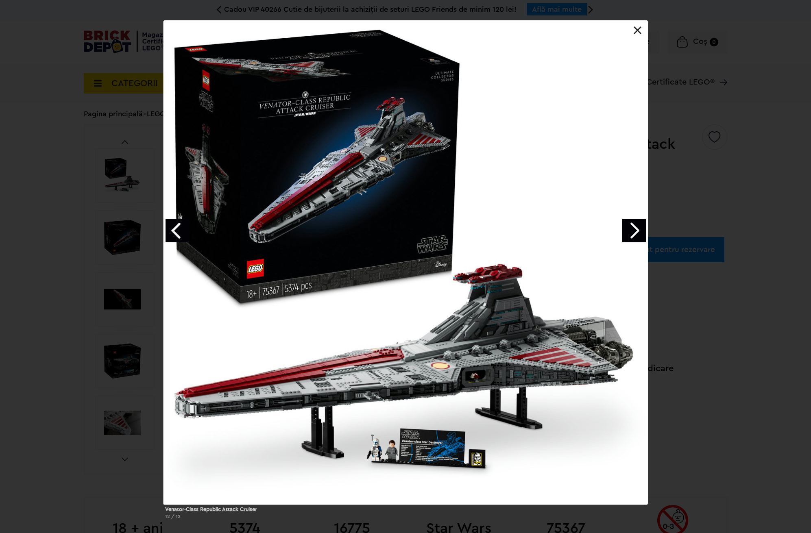
click at [634, 224] on link "Next image" at bounding box center [634, 231] width 24 height 24
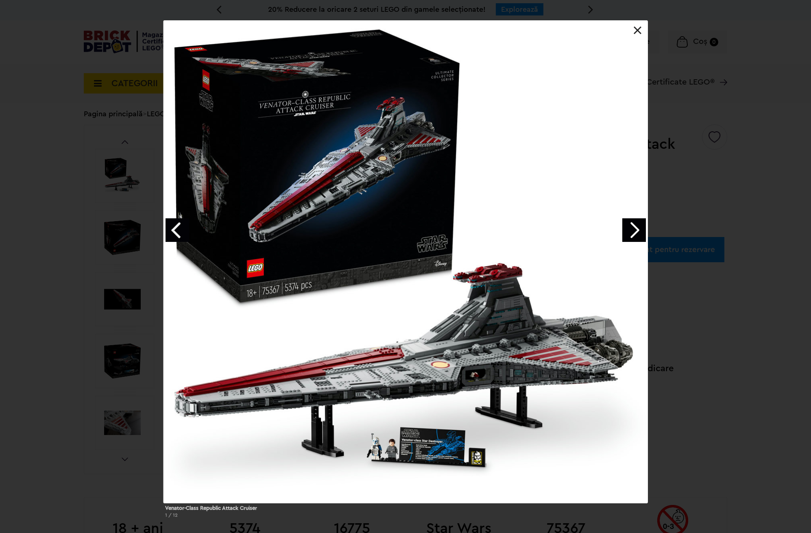
click at [634, 224] on link "Next image" at bounding box center [634, 230] width 24 height 24
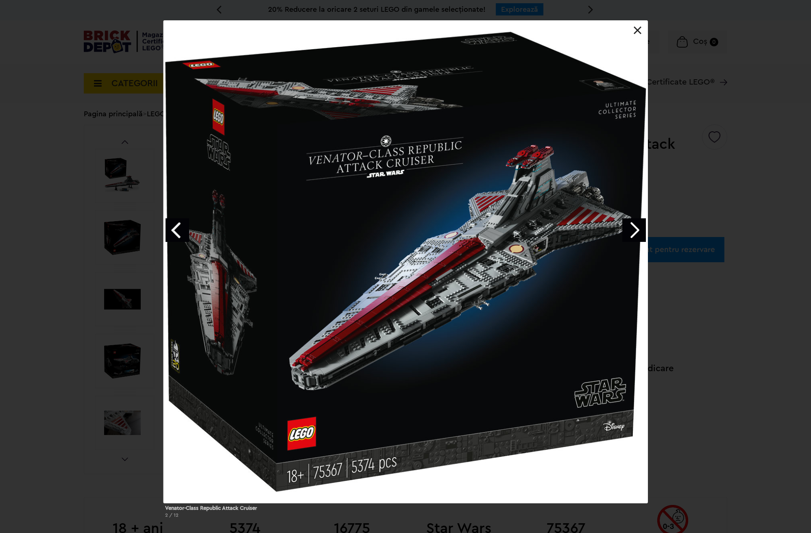
click at [634, 224] on link "Next image" at bounding box center [634, 230] width 24 height 24
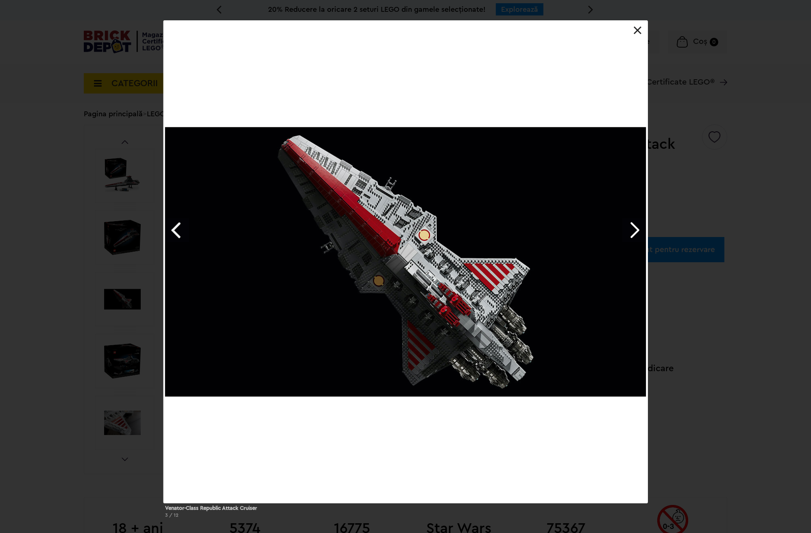
click at [634, 225] on link "Next image" at bounding box center [634, 230] width 24 height 24
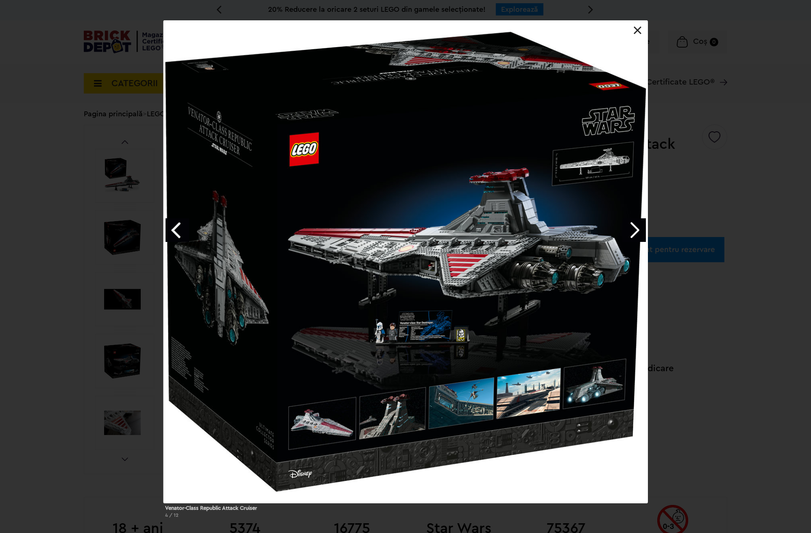
click at [633, 234] on link "Next image" at bounding box center [634, 230] width 24 height 24
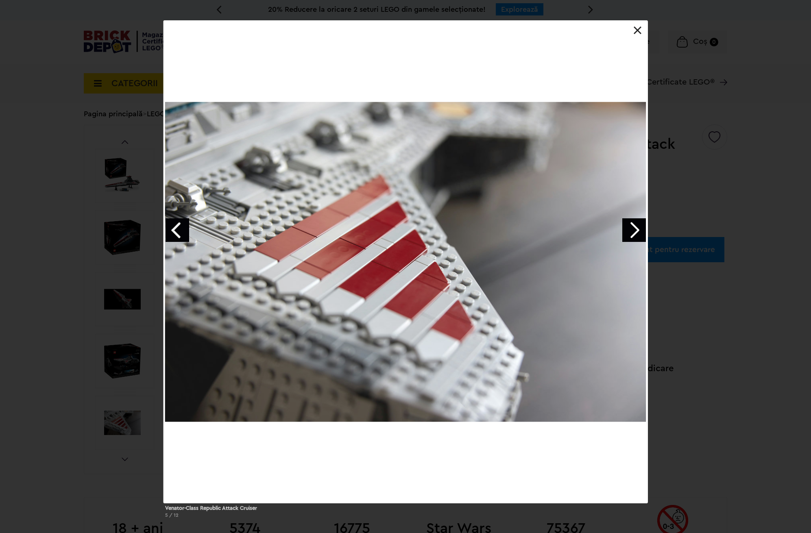
click at [633, 234] on link "Next image" at bounding box center [634, 230] width 24 height 24
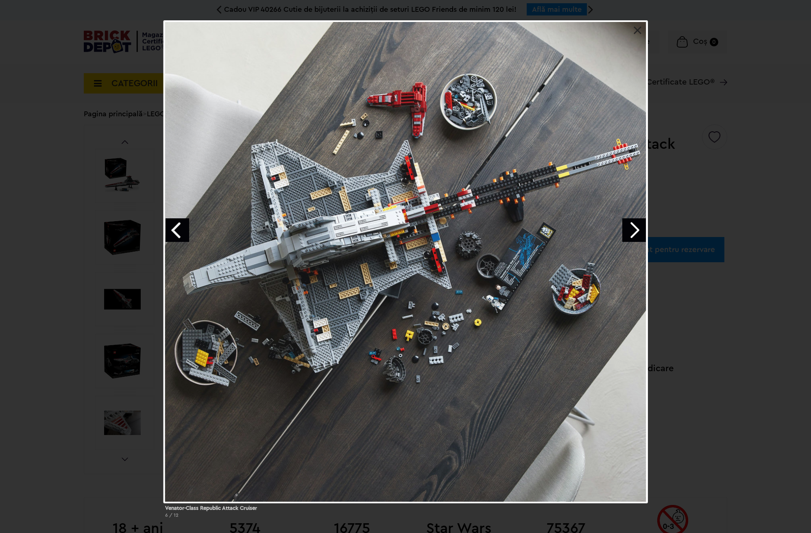
click at [633, 234] on link "Next image" at bounding box center [634, 230] width 24 height 24
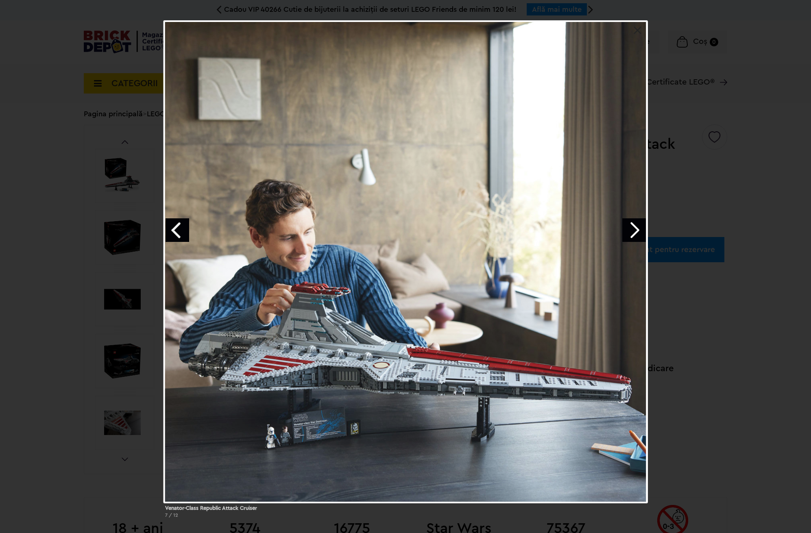
click at [633, 234] on link "Next image" at bounding box center [634, 230] width 24 height 24
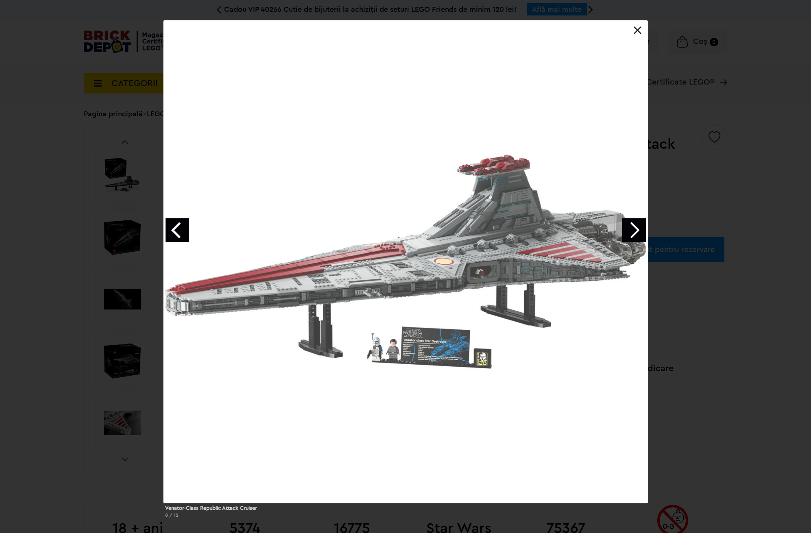
click at [633, 234] on link "Next image" at bounding box center [634, 230] width 24 height 24
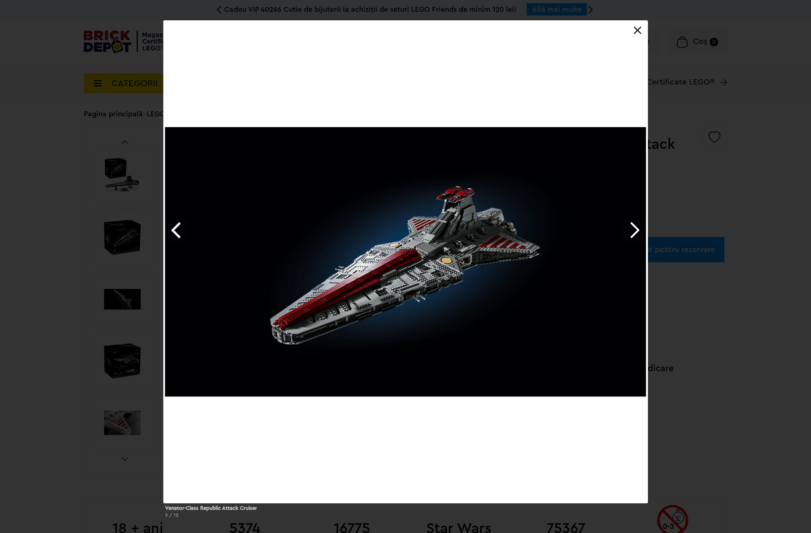
click at [188, 237] on link "Previous image" at bounding box center [178, 230] width 24 height 24
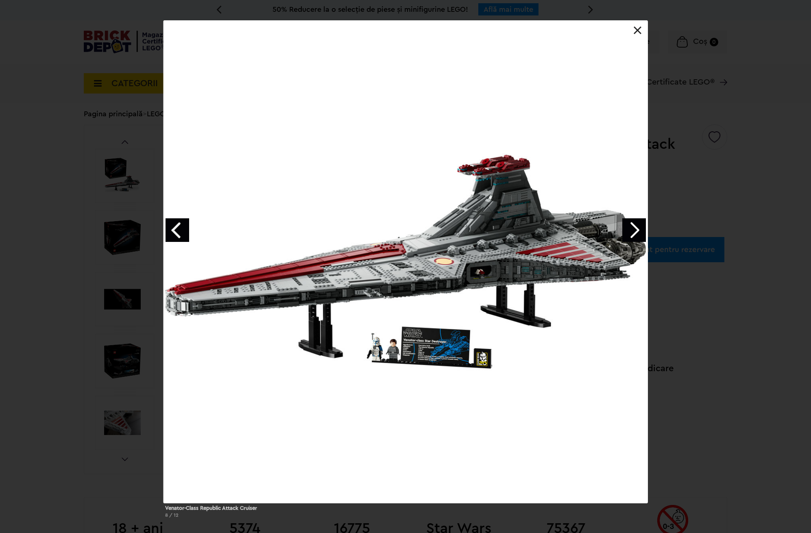
click at [382, 356] on div at bounding box center [406, 261] width 485 height 483
click at [640, 30] on link at bounding box center [638, 30] width 8 height 8
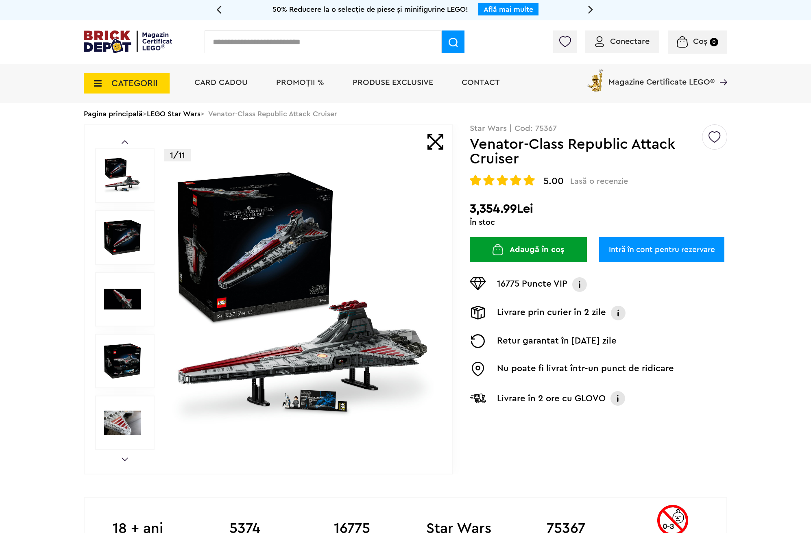
click at [293, 38] on input "text" at bounding box center [323, 42] width 237 height 23
click at [140, 90] on span "CATEGORII" at bounding box center [127, 83] width 86 height 20
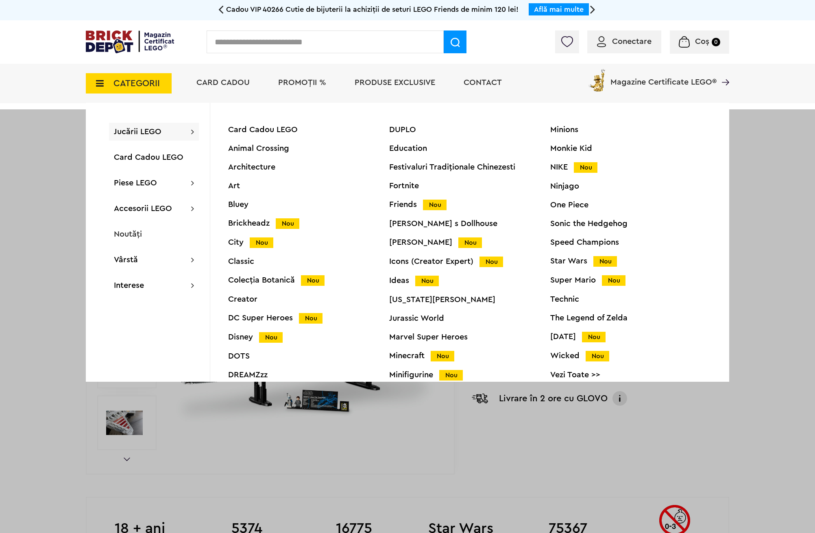
click at [572, 373] on link "Vezi Toate >>" at bounding box center [630, 375] width 161 height 8
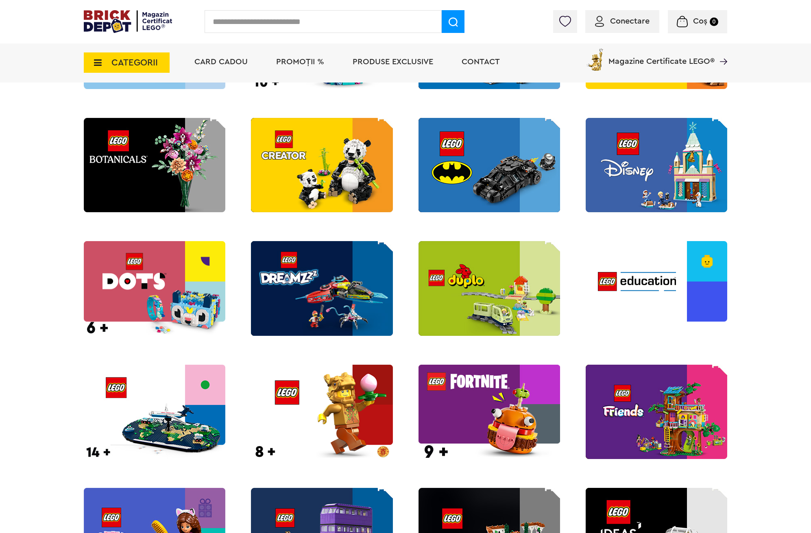
scroll to position [412, 0]
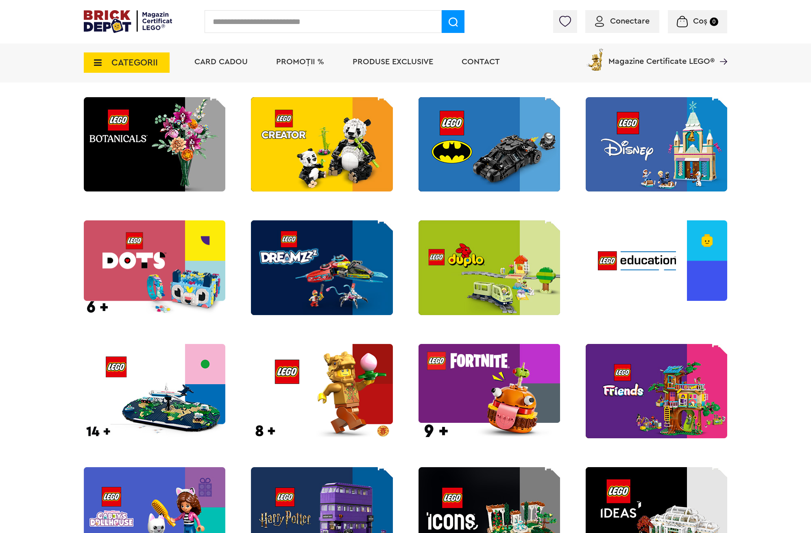
click at [162, 401] on img at bounding box center [155, 391] width 142 height 94
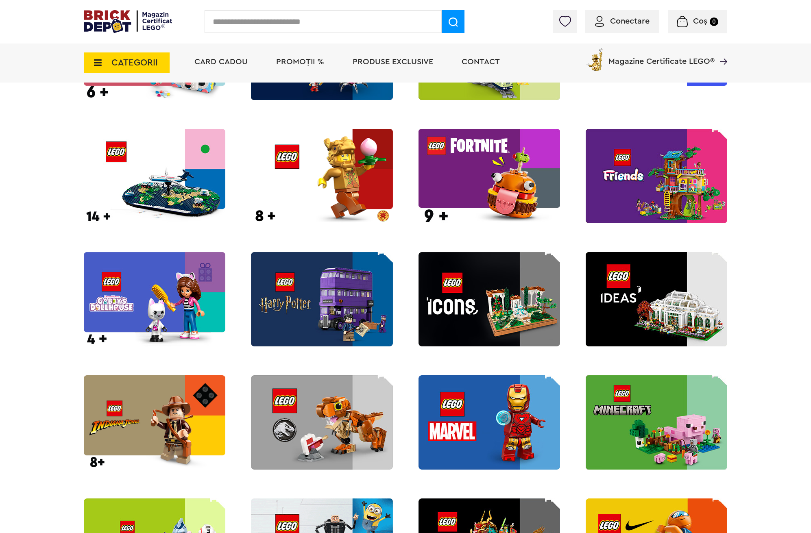
scroll to position [631, 0]
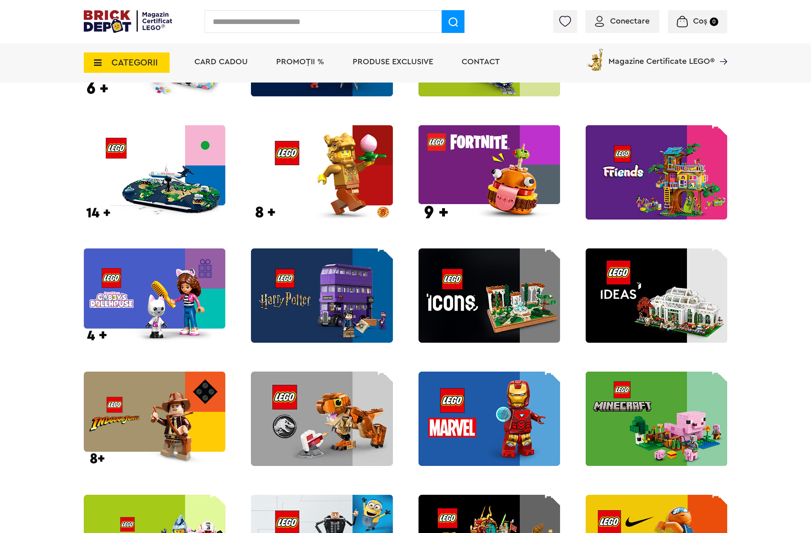
click at [522, 297] on img at bounding box center [490, 296] width 142 height 94
click at [625, 297] on img at bounding box center [657, 296] width 142 height 94
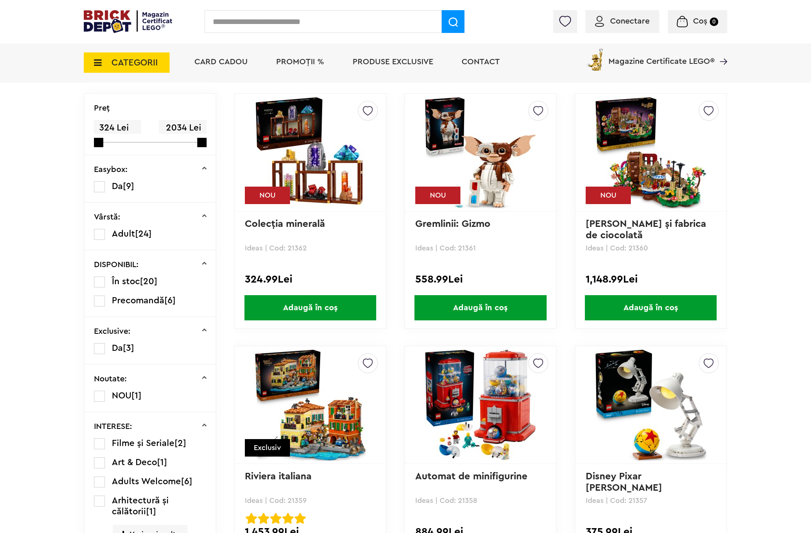
drag, startPoint x: 402, startPoint y: 275, endPoint x: 406, endPoint y: 320, distance: 45.3
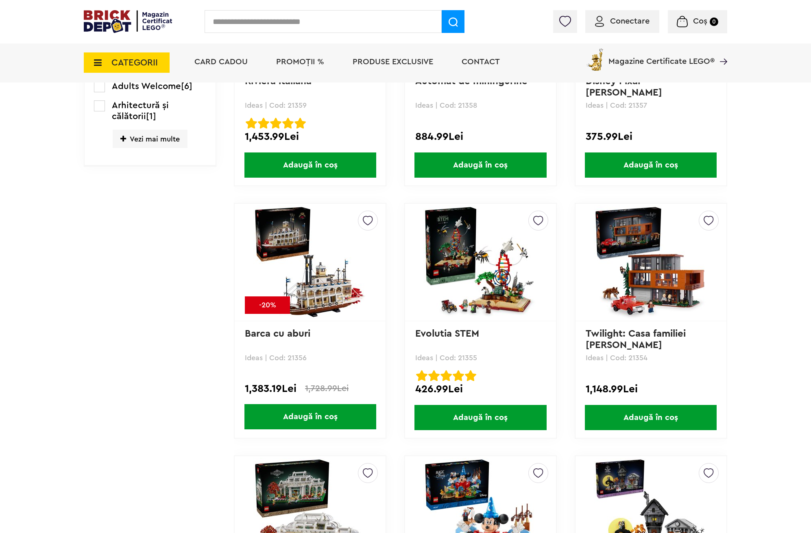
drag, startPoint x: 397, startPoint y: 373, endPoint x: 390, endPoint y: 390, distance: 17.7
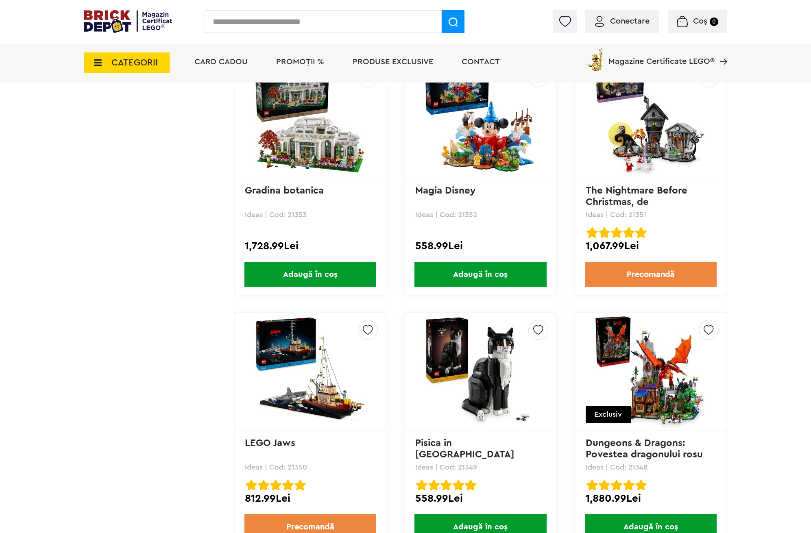
drag, startPoint x: 391, startPoint y: 382, endPoint x: 414, endPoint y: 389, distance: 23.4
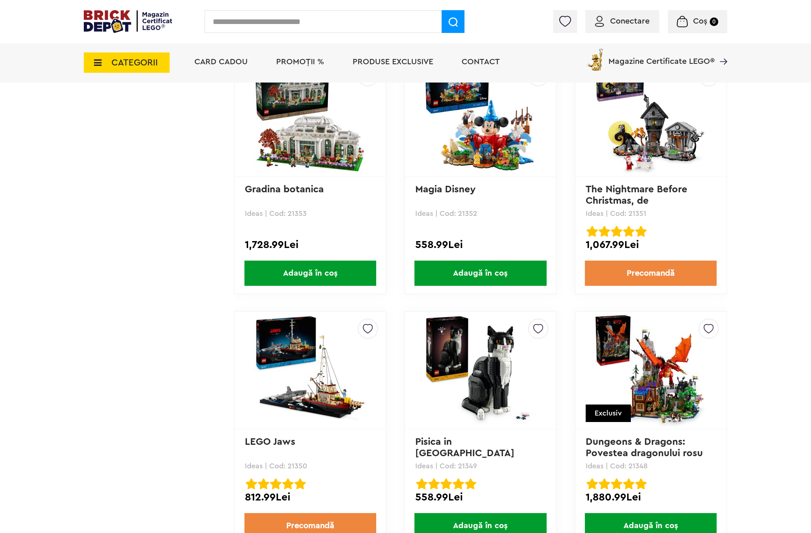
click at [642, 133] on img at bounding box center [651, 118] width 114 height 114
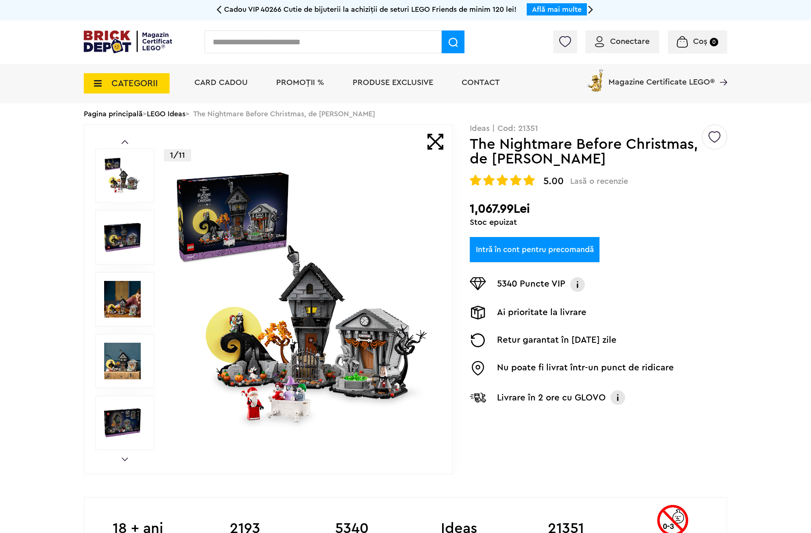
click at [285, 275] on img at bounding box center [303, 299] width 262 height 262
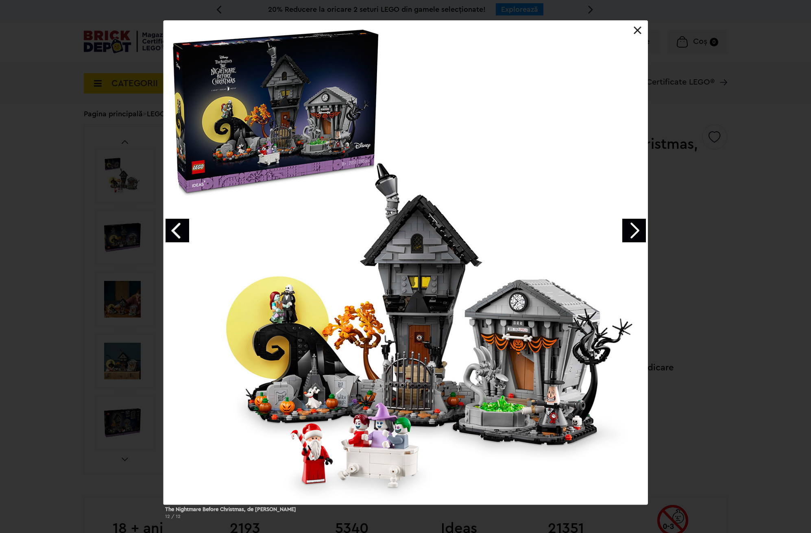
click at [637, 237] on link "Next image" at bounding box center [634, 231] width 24 height 24
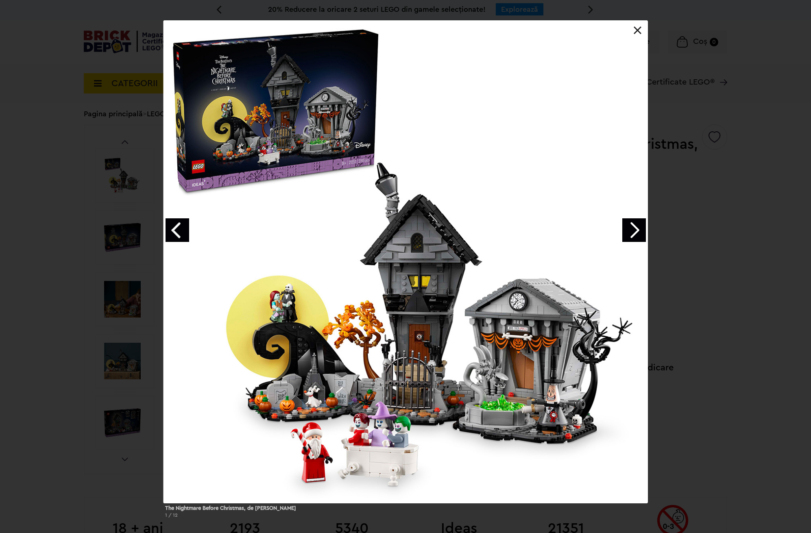
click at [636, 237] on link "Next image" at bounding box center [634, 230] width 24 height 24
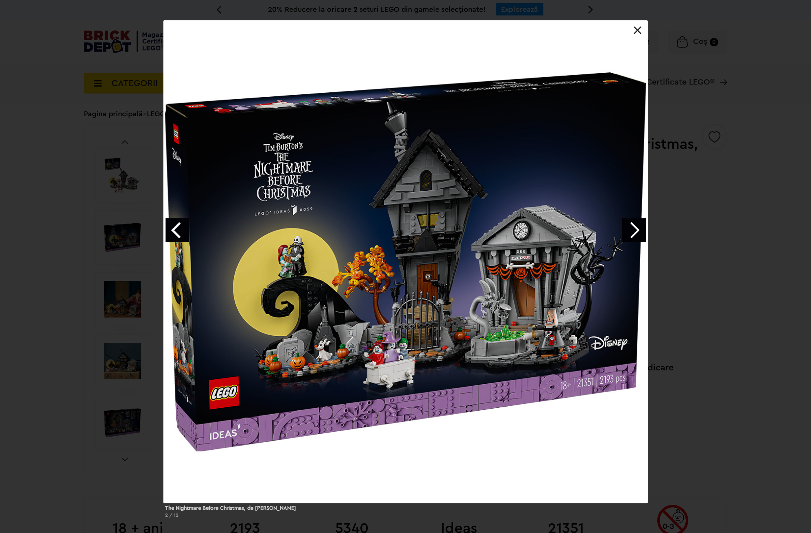
click at [635, 237] on link "Next image" at bounding box center [634, 230] width 24 height 24
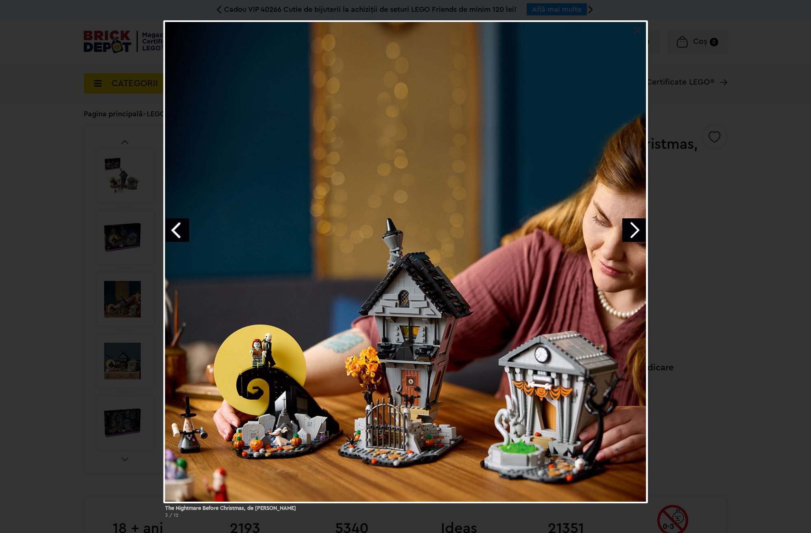
click at [636, 33] on link at bounding box center [638, 30] width 8 height 8
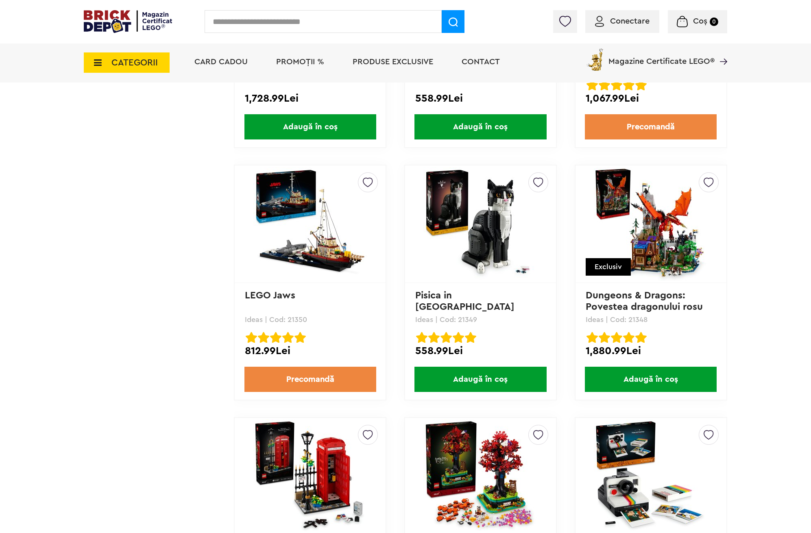
drag, startPoint x: 242, startPoint y: 332, endPoint x: 231, endPoint y: 363, distance: 32.8
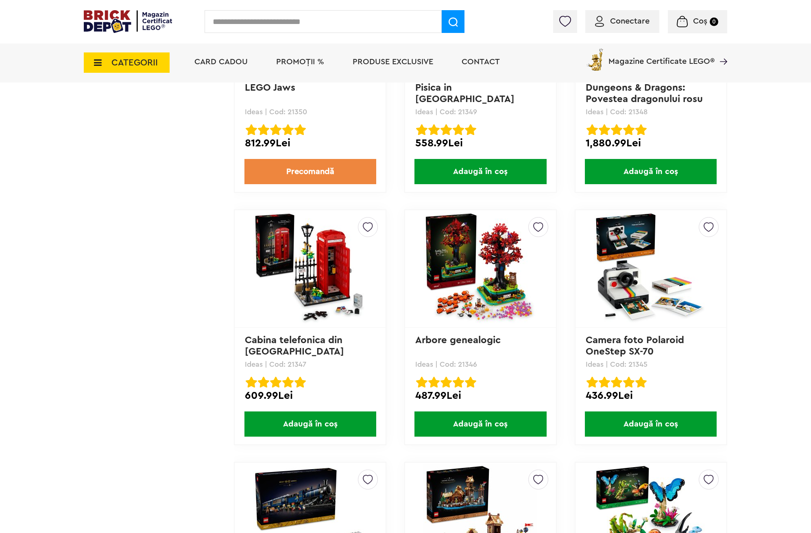
drag, startPoint x: 224, startPoint y: 317, endPoint x: 227, endPoint y: 392, distance: 74.9
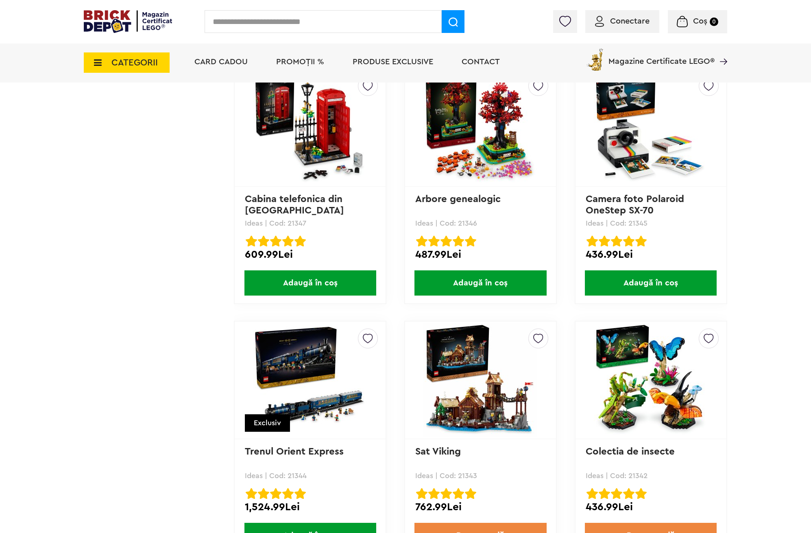
scroll to position [1575, 0]
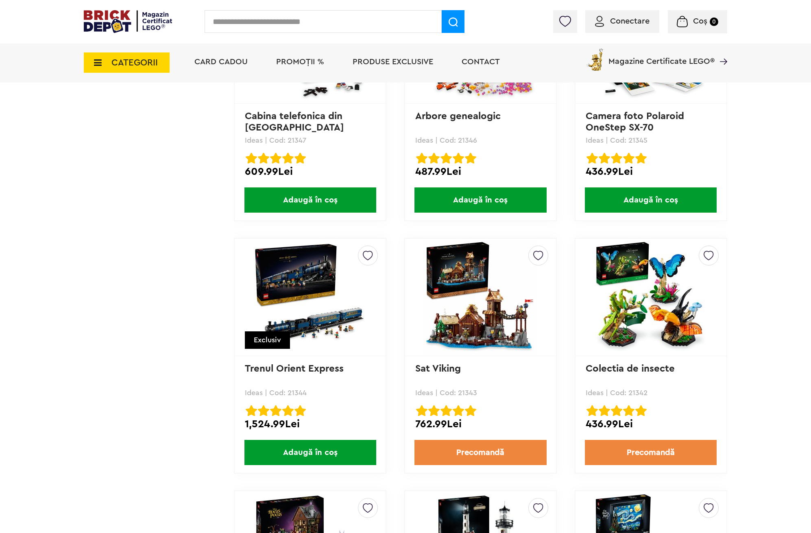
drag, startPoint x: 560, startPoint y: 338, endPoint x: 562, endPoint y: 381, distance: 42.8
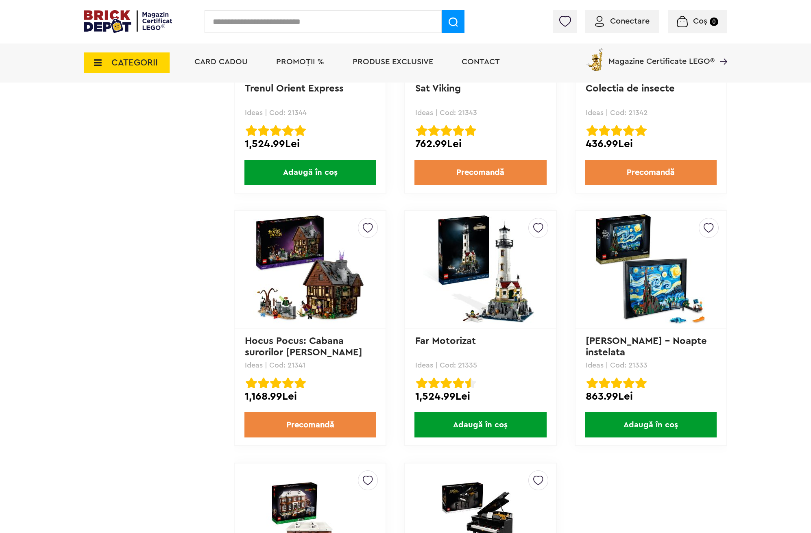
drag, startPoint x: 576, startPoint y: 339, endPoint x: 583, endPoint y: 343, distance: 8.0
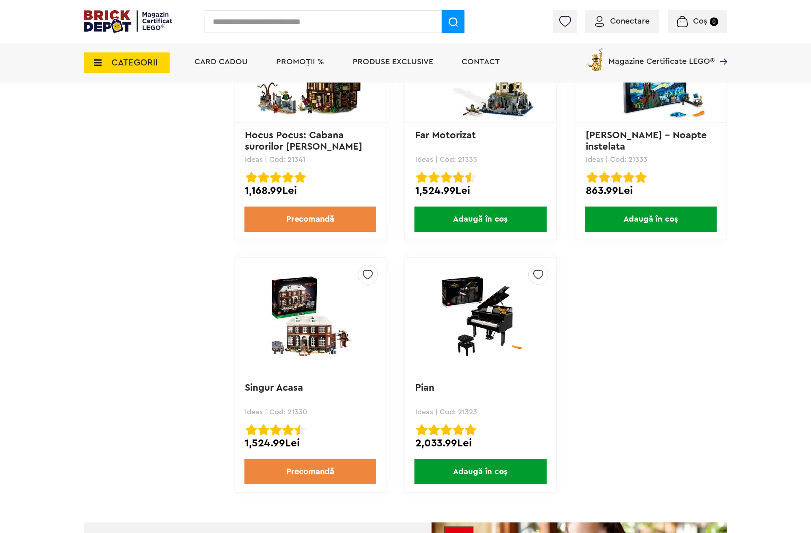
drag, startPoint x: 584, startPoint y: 358, endPoint x: 588, endPoint y: 276, distance: 82.3
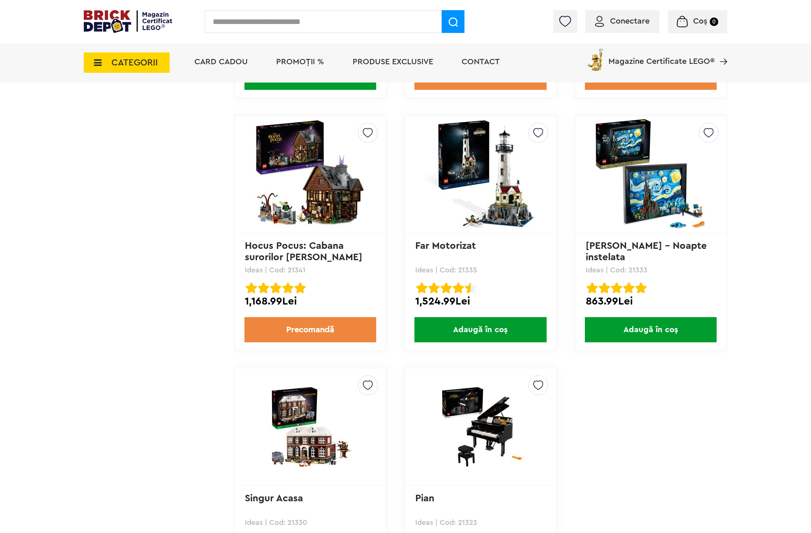
drag, startPoint x: 584, startPoint y: 301, endPoint x: 572, endPoint y: 251, distance: 51.4
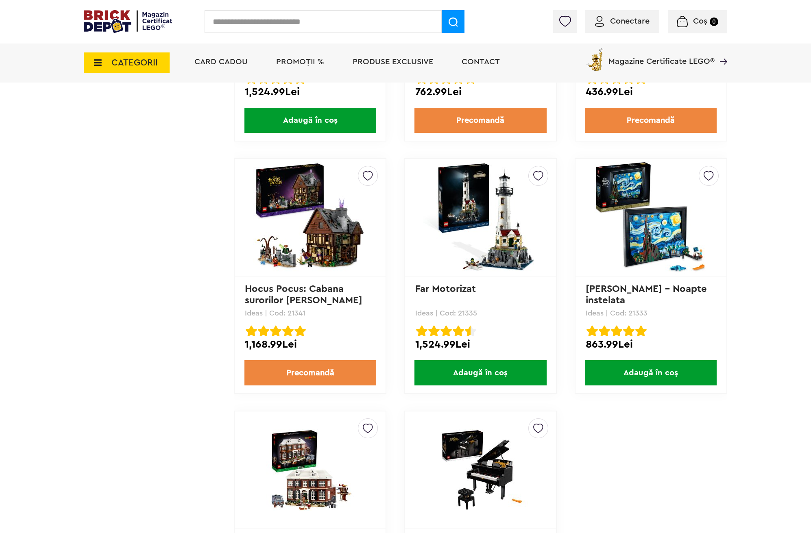
click at [472, 240] on img at bounding box center [480, 218] width 114 height 114
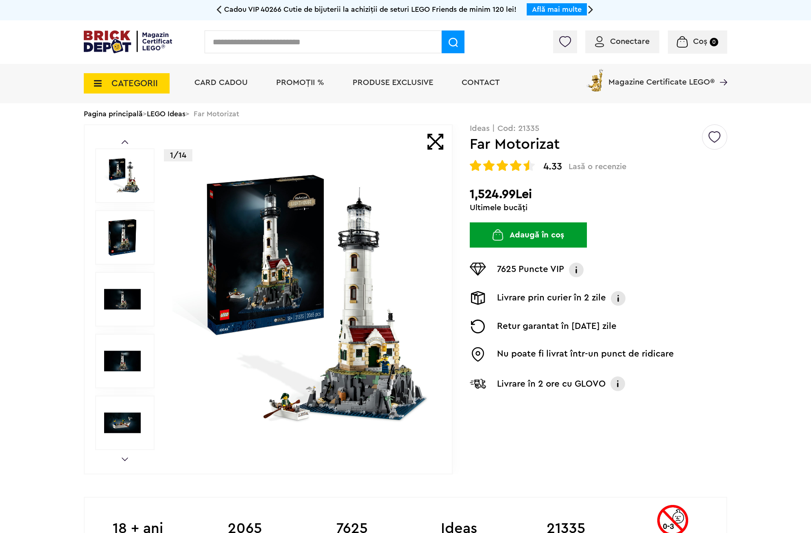
click at [323, 309] on img at bounding box center [303, 299] width 262 height 262
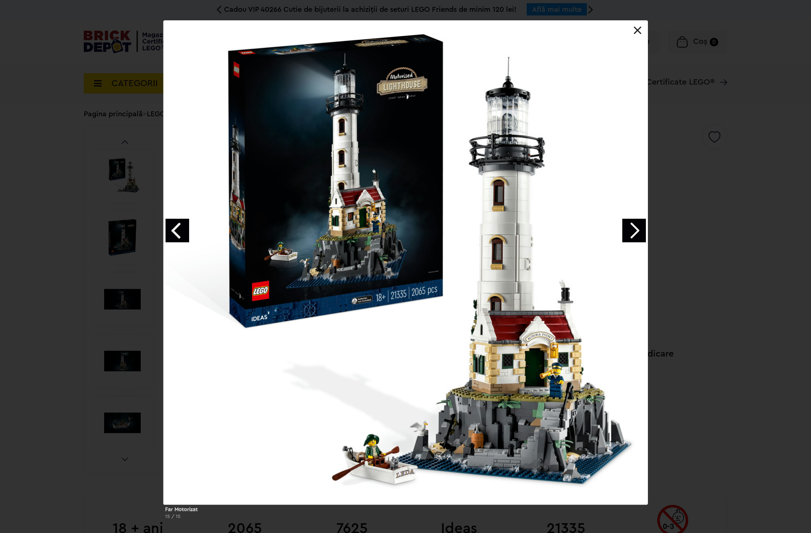
click at [635, 227] on link "Next image" at bounding box center [634, 231] width 24 height 24
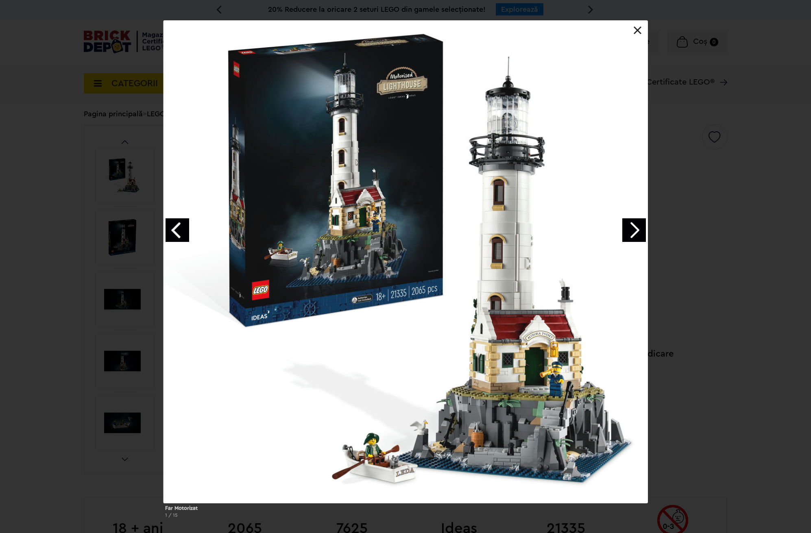
click at [633, 229] on link "Next image" at bounding box center [634, 230] width 24 height 24
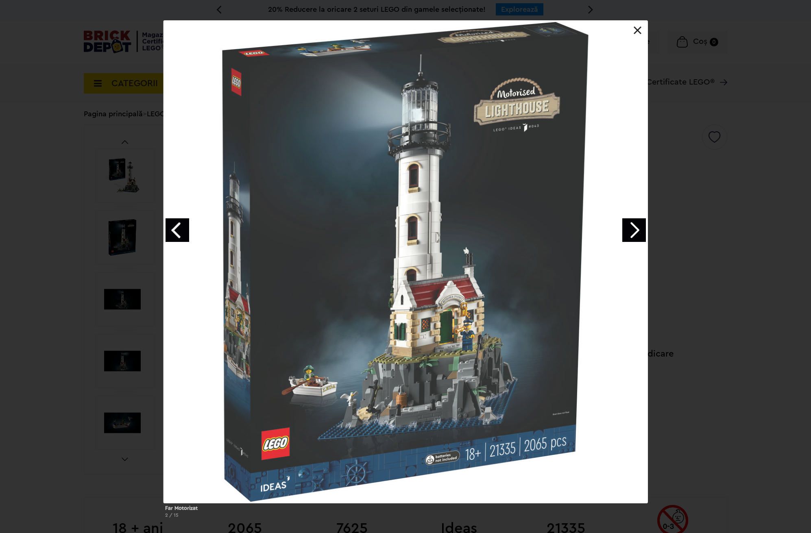
click at [633, 229] on link "Next image" at bounding box center [634, 230] width 24 height 24
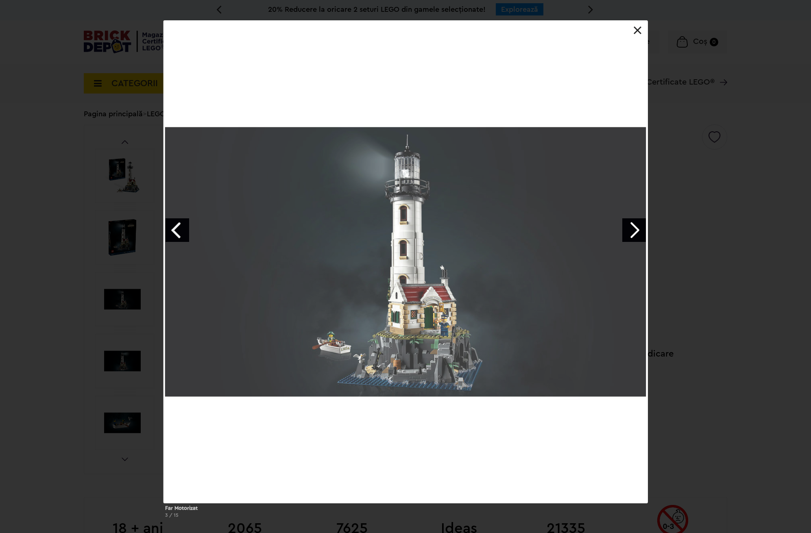
click at [633, 229] on link "Next image" at bounding box center [634, 230] width 24 height 24
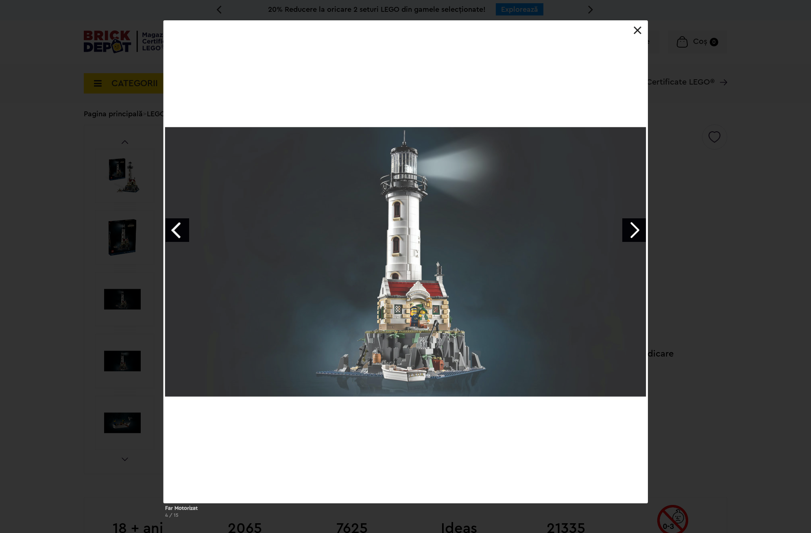
click at [631, 230] on link "Next image" at bounding box center [634, 230] width 24 height 24
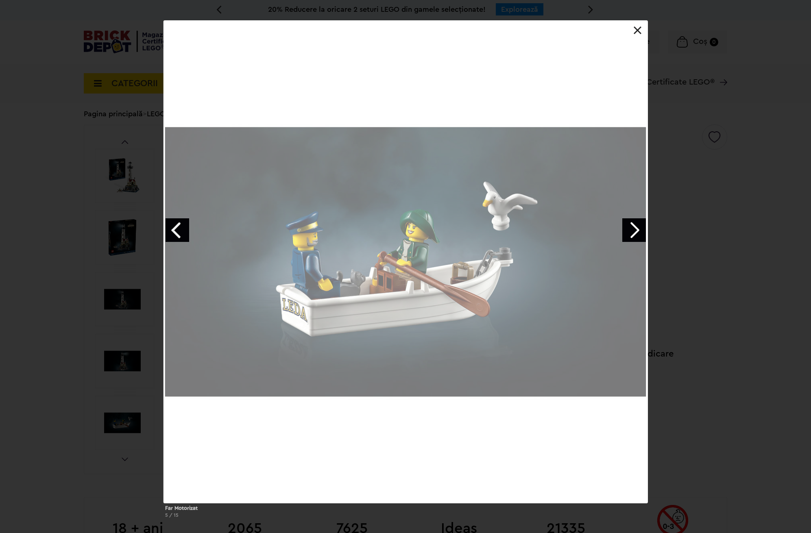
click at [630, 231] on link "Next image" at bounding box center [634, 230] width 24 height 24
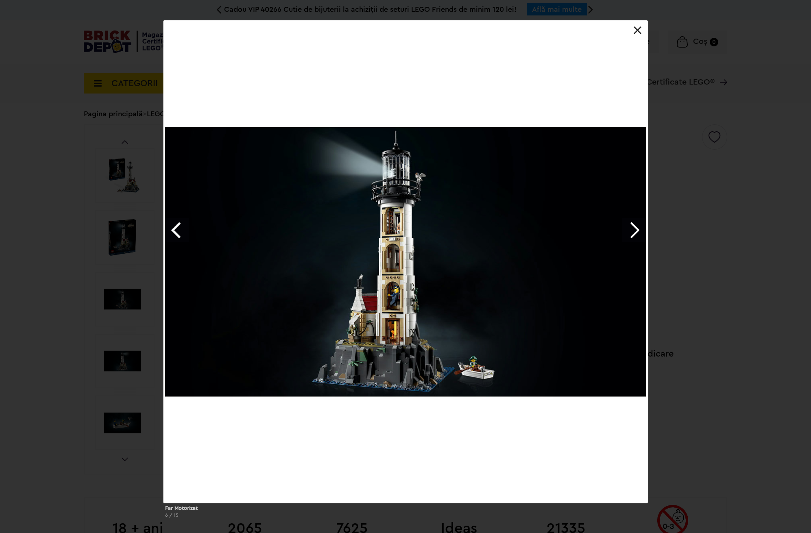
click at [176, 237] on link "Previous image" at bounding box center [178, 230] width 24 height 24
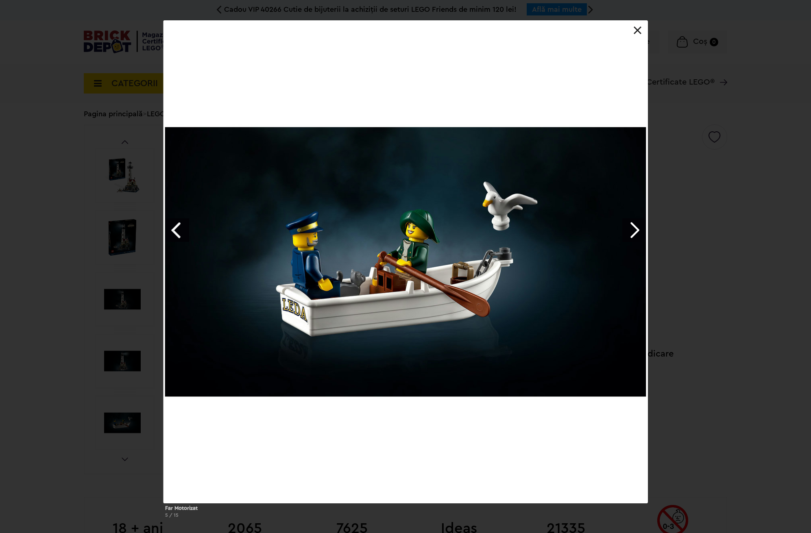
click at [634, 31] on link at bounding box center [638, 30] width 8 height 8
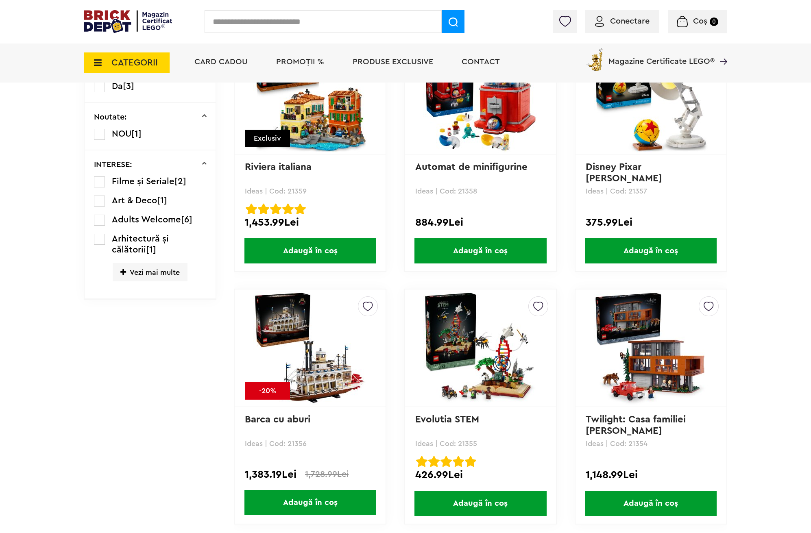
scroll to position [1891, 0]
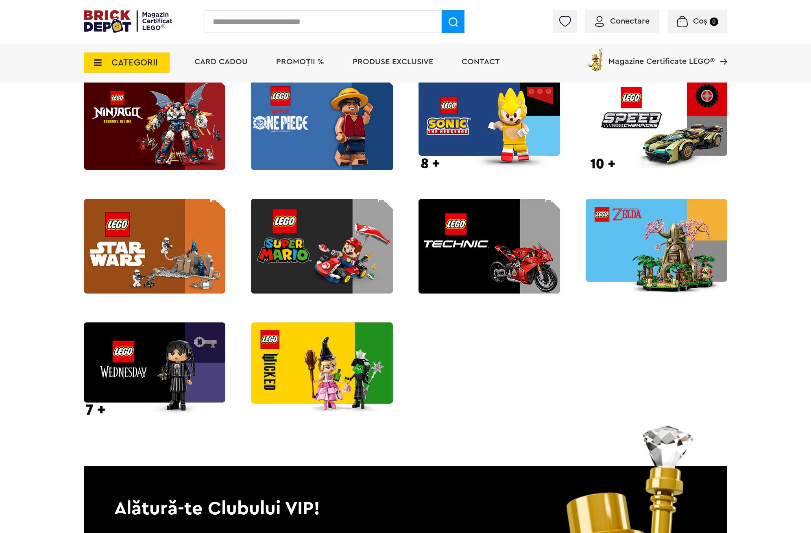
scroll to position [1177, 0]
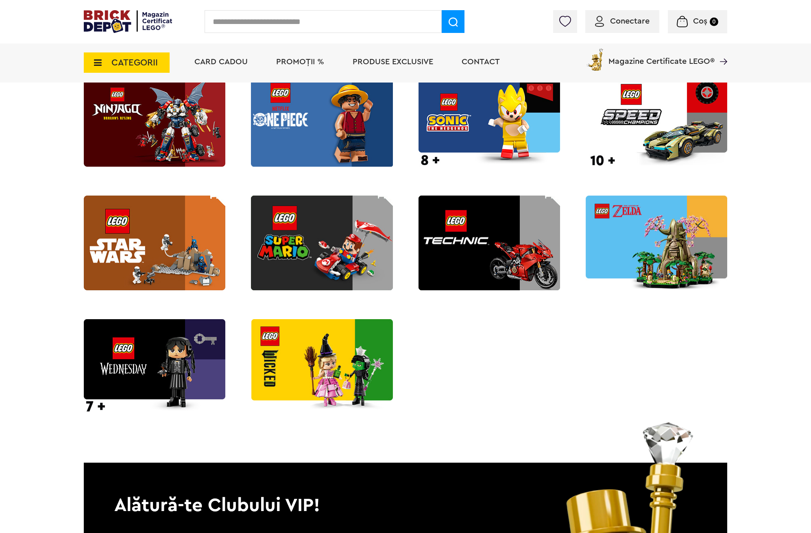
click at [154, 236] on img at bounding box center [155, 243] width 142 height 94
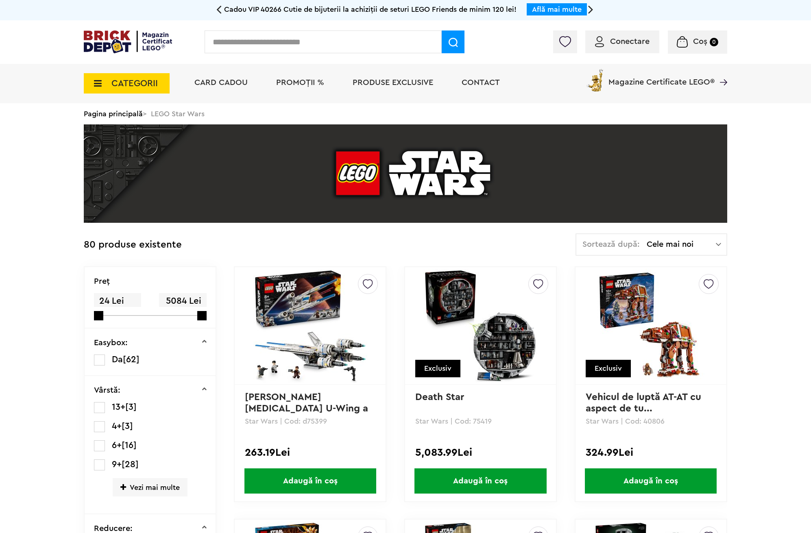
click at [99, 361] on label at bounding box center [99, 360] width 11 height 11
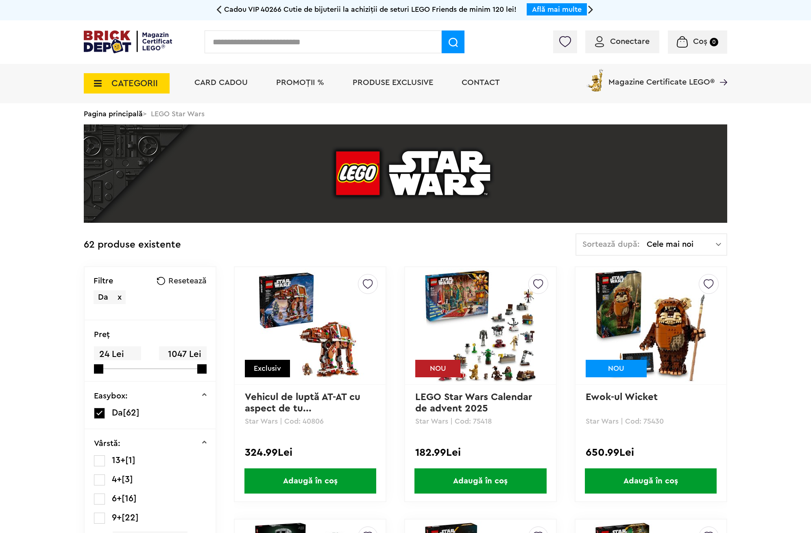
click at [100, 417] on label at bounding box center [99, 413] width 11 height 11
